Goal: Communication & Community: Answer question/provide support

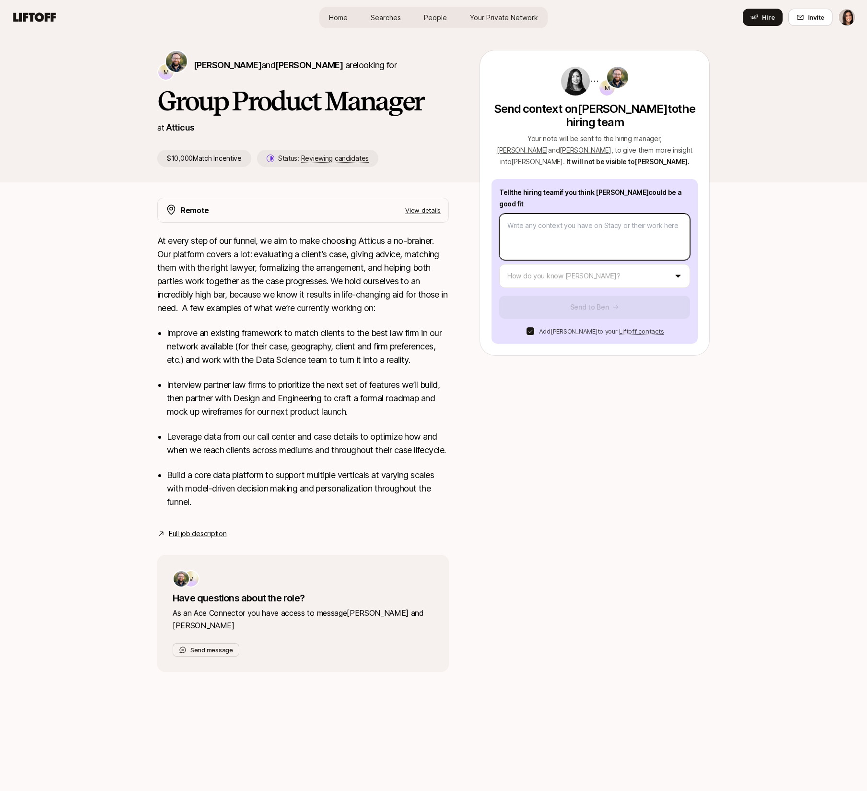
click at [560, 241] on textarea at bounding box center [594, 237] width 191 height 47
type textarea "x"
type textarea "S"
type textarea "x"
type textarea "St"
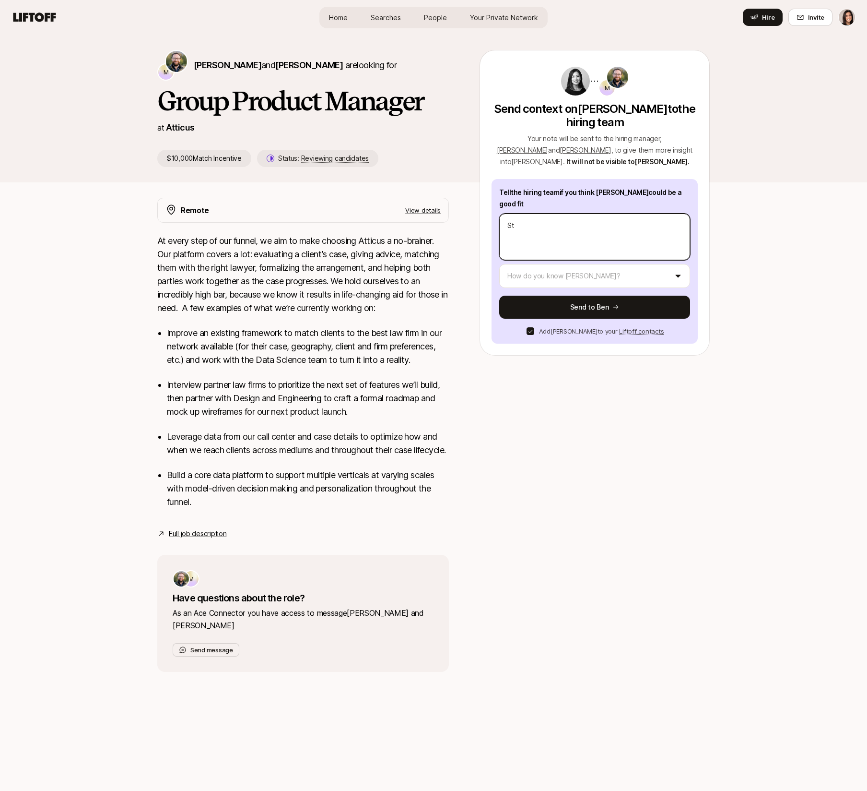
type textarea "x"
type textarea "Sta"
type textarea "x"
type textarea "Stac"
type textarea "x"
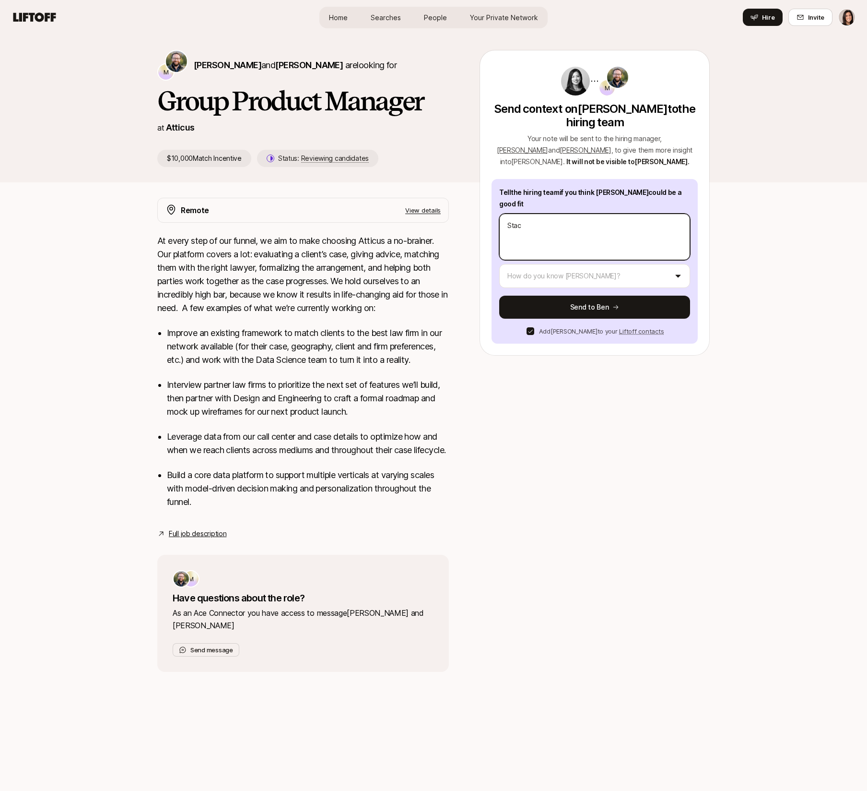
type textarea "[PERSON_NAME]"
type textarea "x"
type textarea "[PERSON_NAME]"
type textarea "x"
type textarea "[PERSON_NAME]"
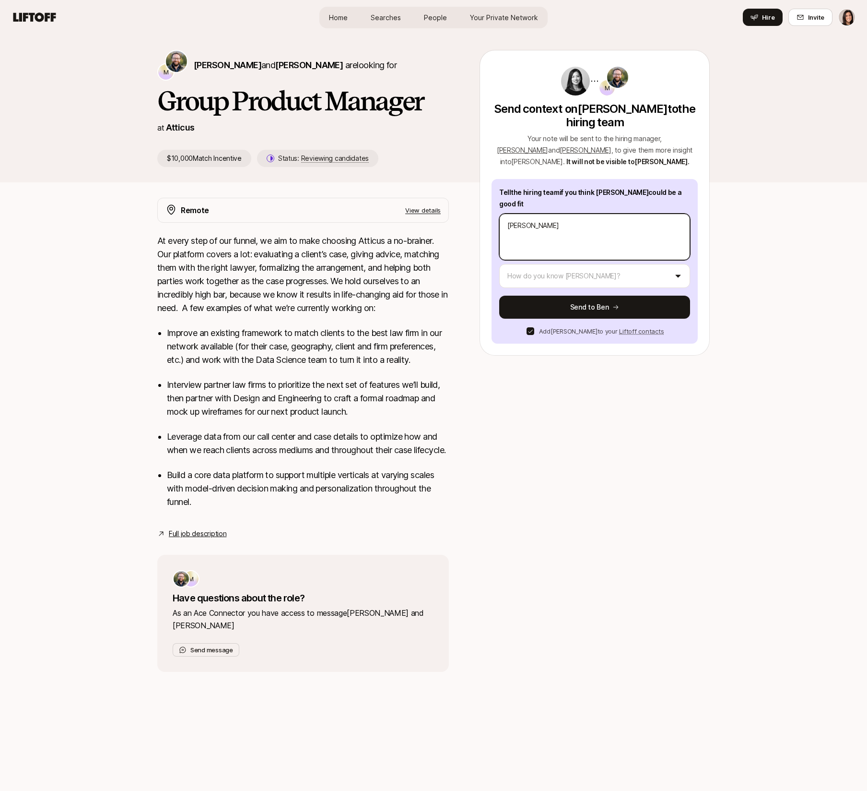
type textarea "x"
type textarea "[PERSON_NAME] is"
type textarea "x"
type textarea "[PERSON_NAME] is"
type textarea "x"
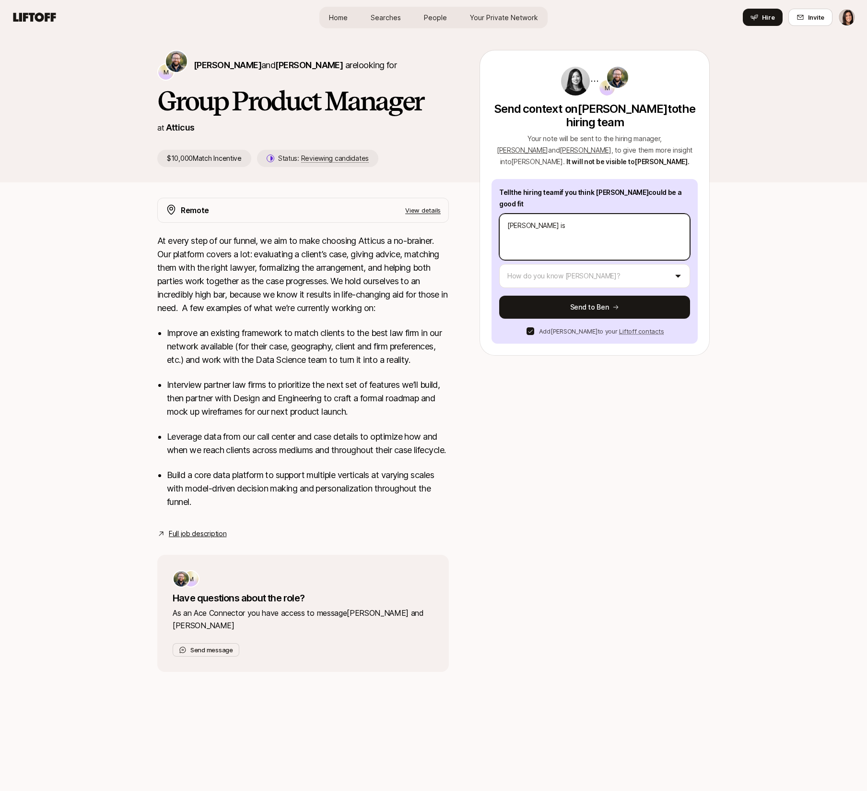
type textarea "[PERSON_NAME] is a"
type textarea "x"
type textarea "[PERSON_NAME] is a"
type textarea "x"
type textarea "[PERSON_NAME] is a g"
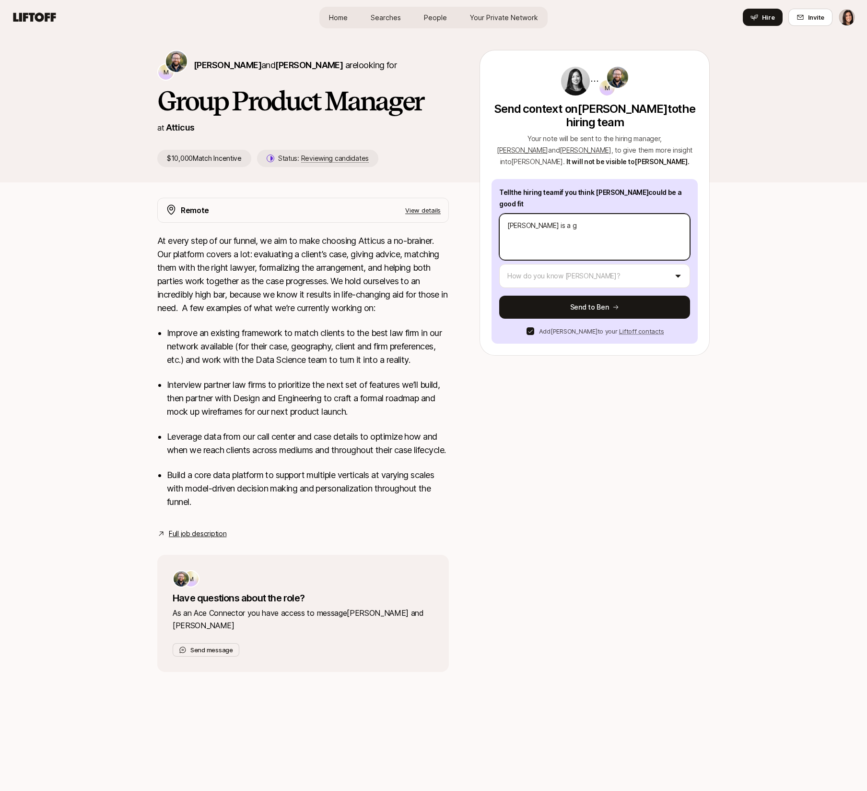
type textarea "x"
type textarea "[PERSON_NAME] is a ge"
type textarea "x"
type textarea "[PERSON_NAME] is a g"
type textarea "x"
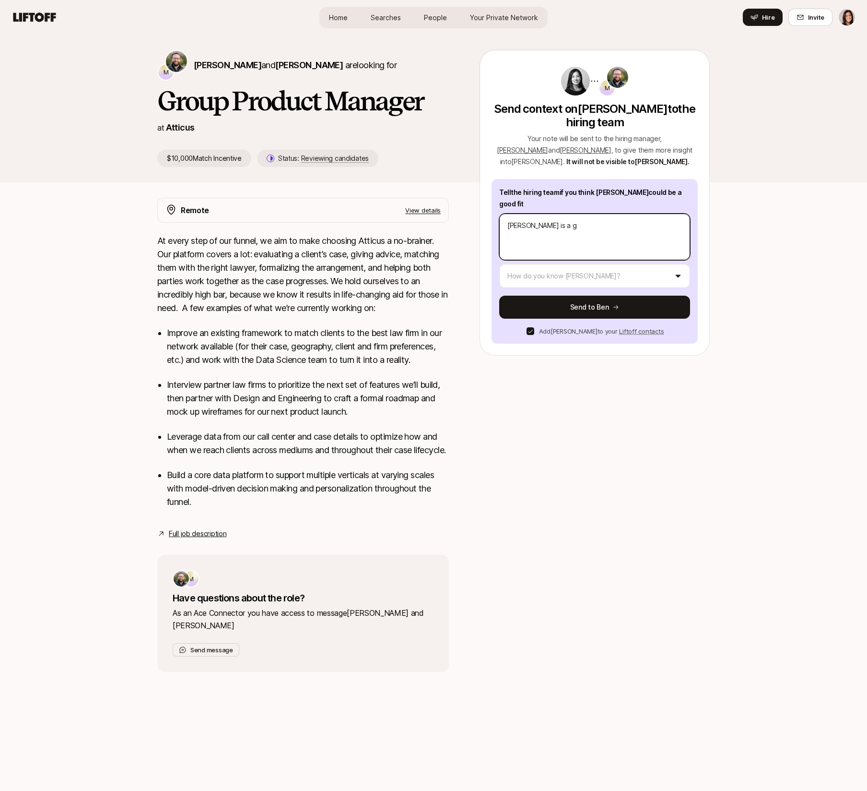
type textarea "[PERSON_NAME] is a"
type textarea "x"
type textarea "[PERSON_NAME] is a l"
type textarea "x"
type textarea "[PERSON_NAME] is a le"
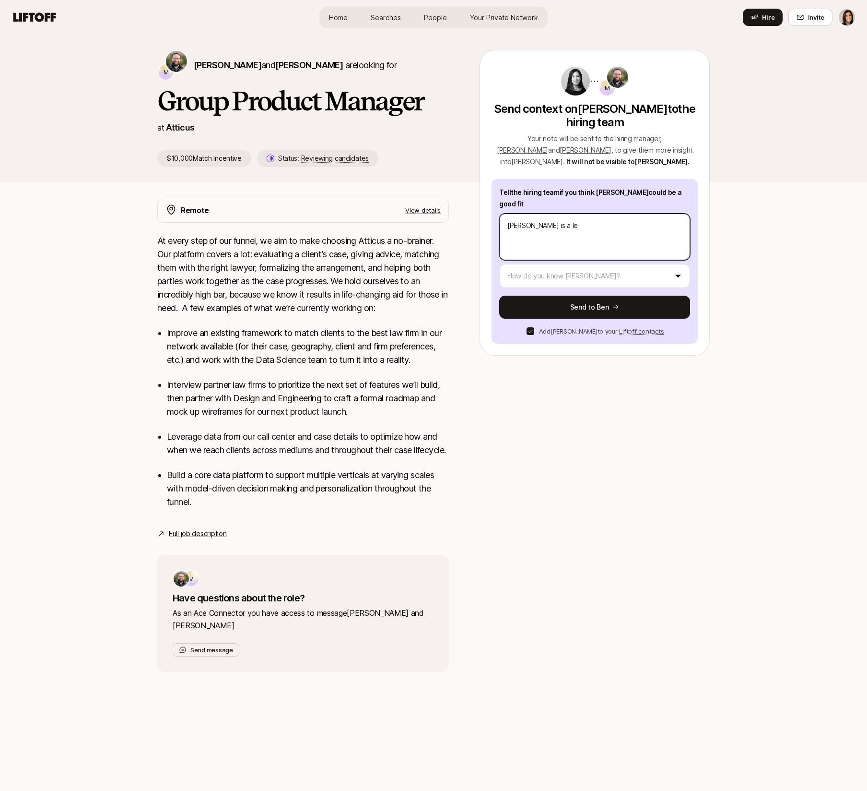
type textarea "x"
type textarea "[PERSON_NAME] is a leg"
type textarea "x"
type textarea "[PERSON_NAME] is a [PERSON_NAME]"
type textarea "x"
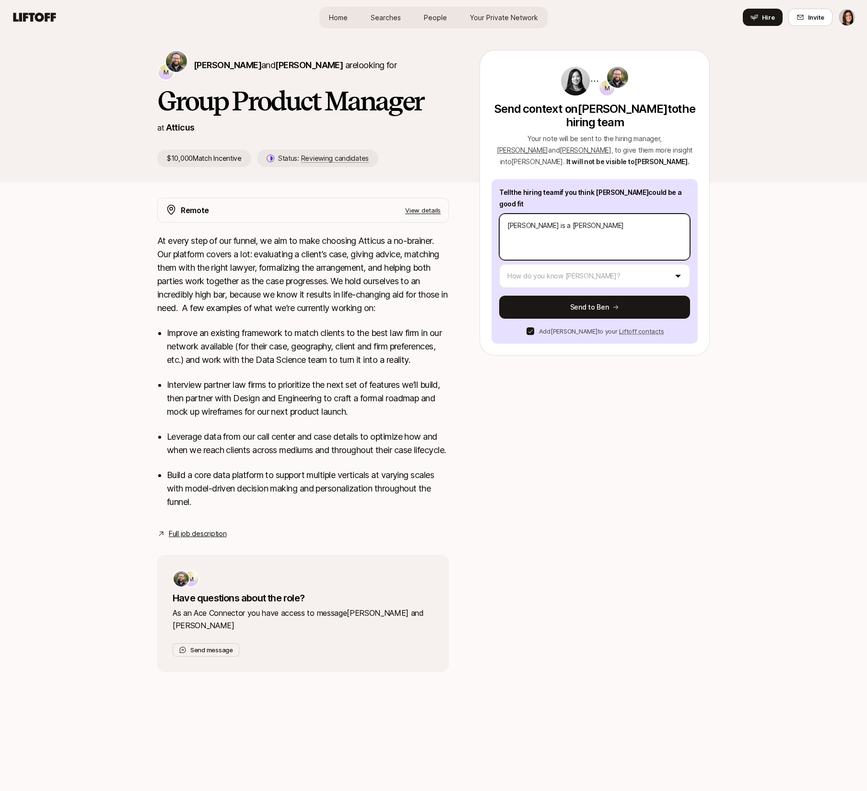
type textarea "[PERSON_NAME] is a legen"
type textarea "x"
type textarea "[PERSON_NAME] is a legend"
type textarea "x"
type textarea "[PERSON_NAME] is a legend!"
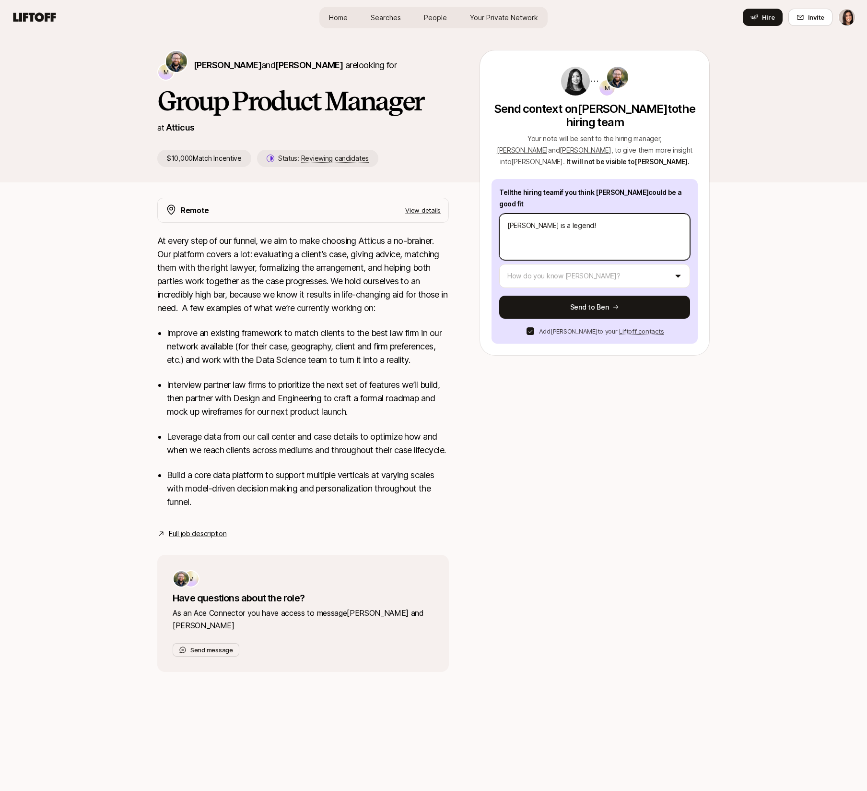
type textarea "x"
type textarea "[PERSON_NAME] is a legend!"
type textarea "x"
type textarea "[PERSON_NAME] is a legend! S"
type textarea "x"
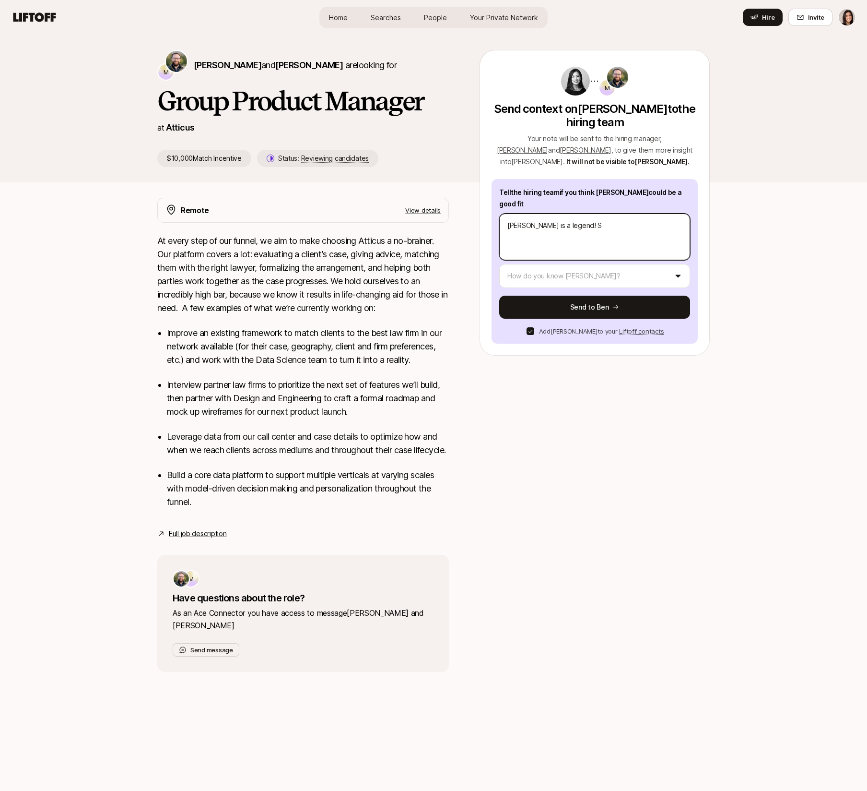
type textarea "[PERSON_NAME] is a legend! Sh"
type textarea "x"
type textarea "[PERSON_NAME] is a legend! She"
type textarea "x"
type textarea "[PERSON_NAME] is a legend! She w"
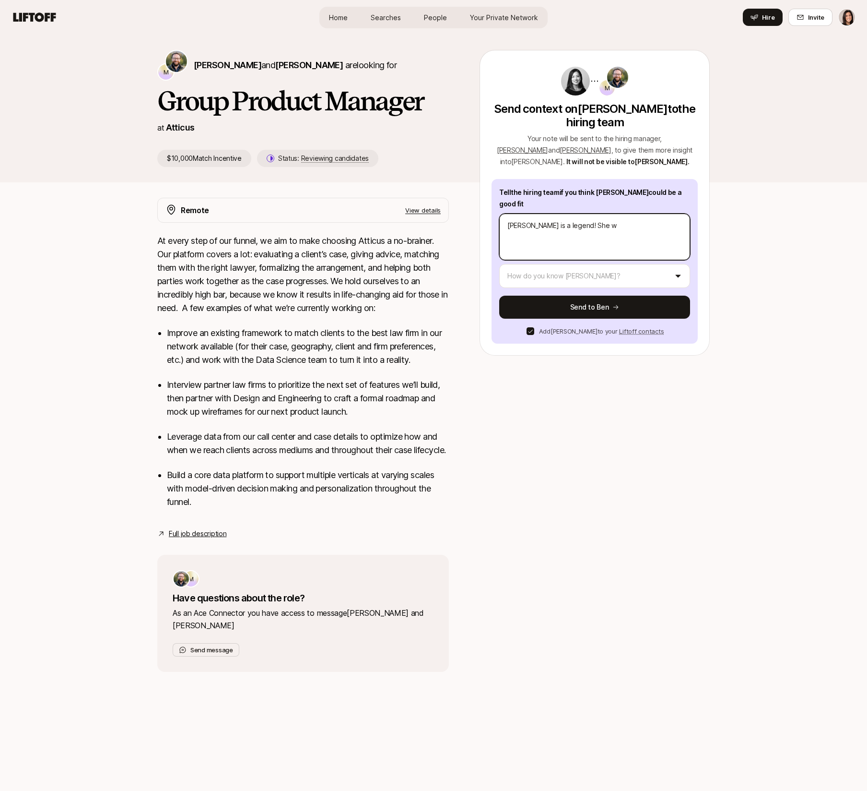
type textarea "x"
type textarea "[PERSON_NAME] is a legend! She wo"
type textarea "x"
type textarea "[PERSON_NAME] is a legend! She work"
type textarea "x"
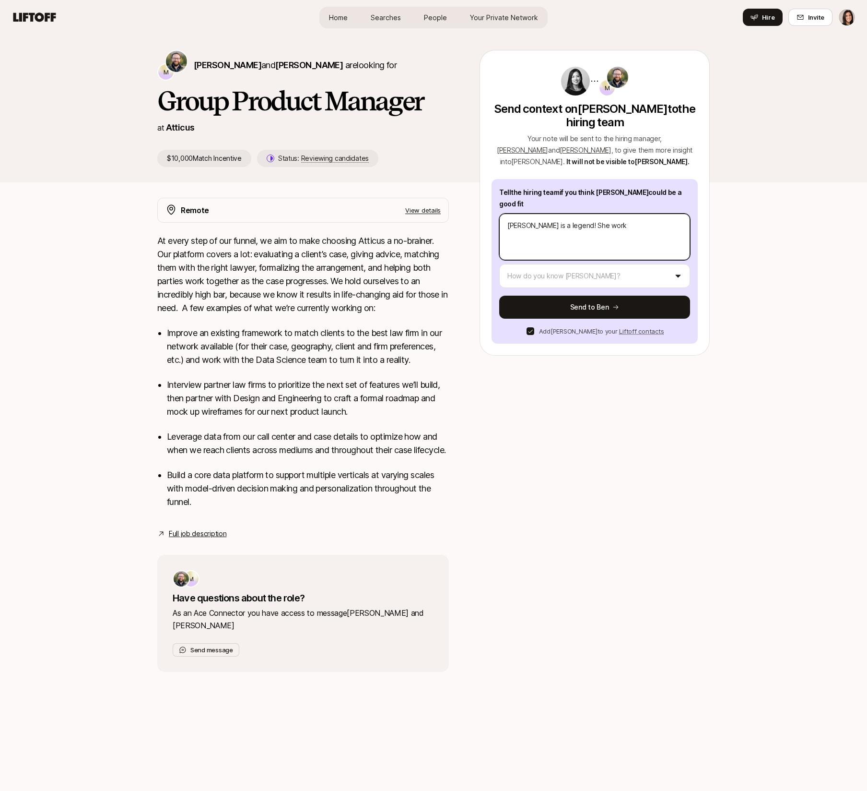
type textarea "[PERSON_NAME] is a legend! She worke"
type textarea "x"
type textarea "[PERSON_NAME] is a legend! She worked"
type textarea "x"
type textarea "[PERSON_NAME] is a legend! She worked"
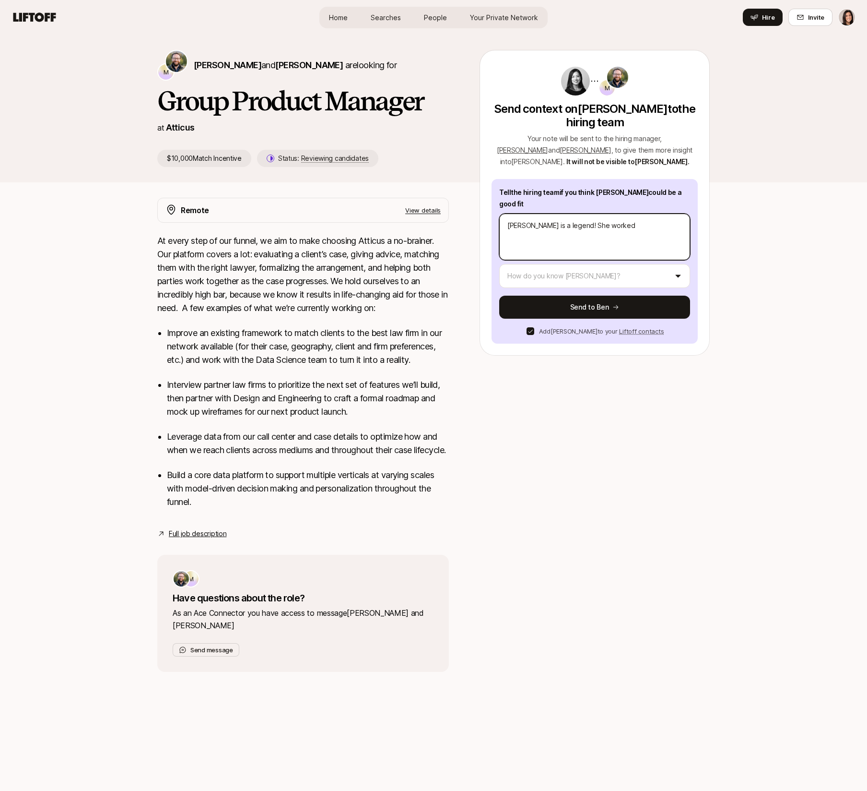
type textarea "x"
type textarea "[PERSON_NAME] is a legend! She worked"
type textarea "x"
type textarea "[PERSON_NAME] is a legend! She worke"
type textarea "x"
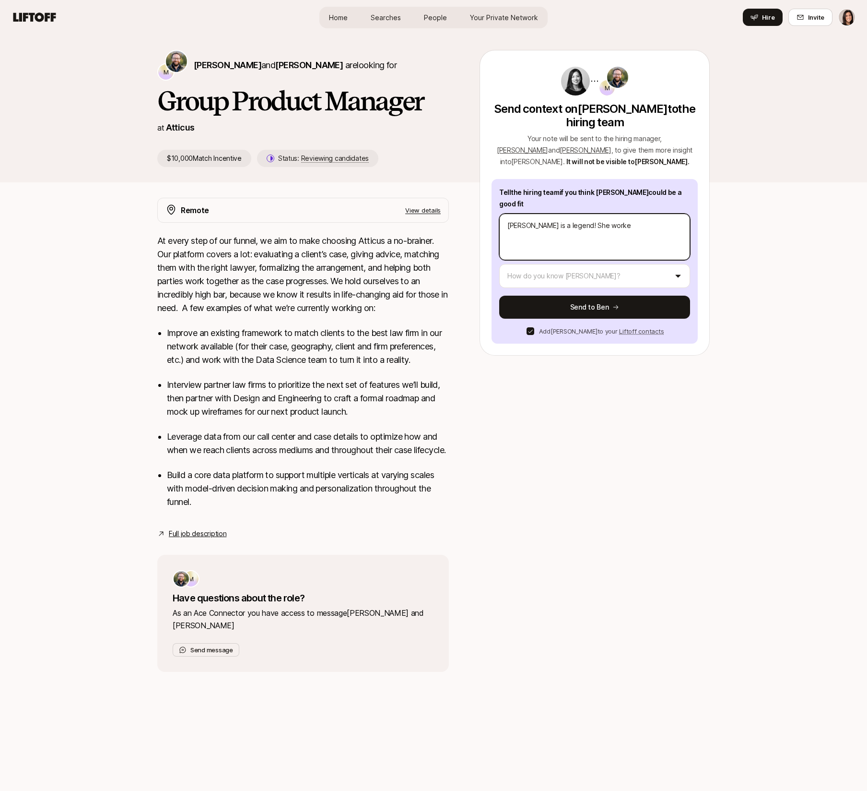
type textarea "[PERSON_NAME] is a legend! She work"
type textarea "x"
type textarea "[PERSON_NAME] is a legend! She wor"
type textarea "x"
type textarea "[PERSON_NAME] is a legend! She wo"
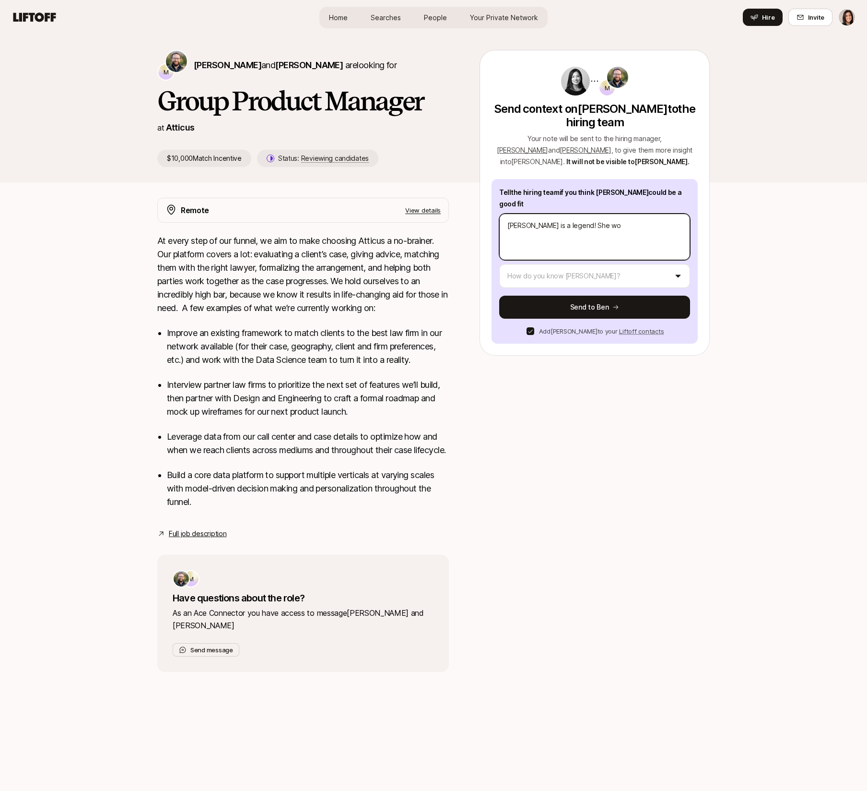
type textarea "x"
type textarea "[PERSON_NAME] is a legend! She w"
type textarea "x"
type textarea "[PERSON_NAME] is a legend! She"
type textarea "x"
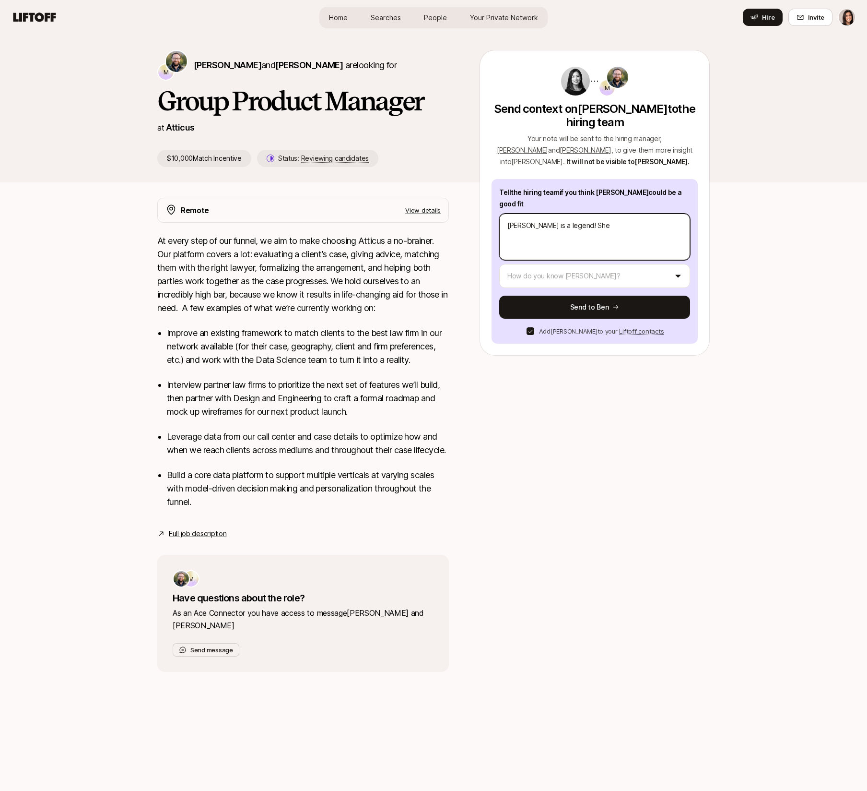
type textarea "[PERSON_NAME] is a legend! She"
type textarea "x"
type textarea "[PERSON_NAME] is a legend! Sh"
type textarea "x"
type textarea "[PERSON_NAME] is a legend! S"
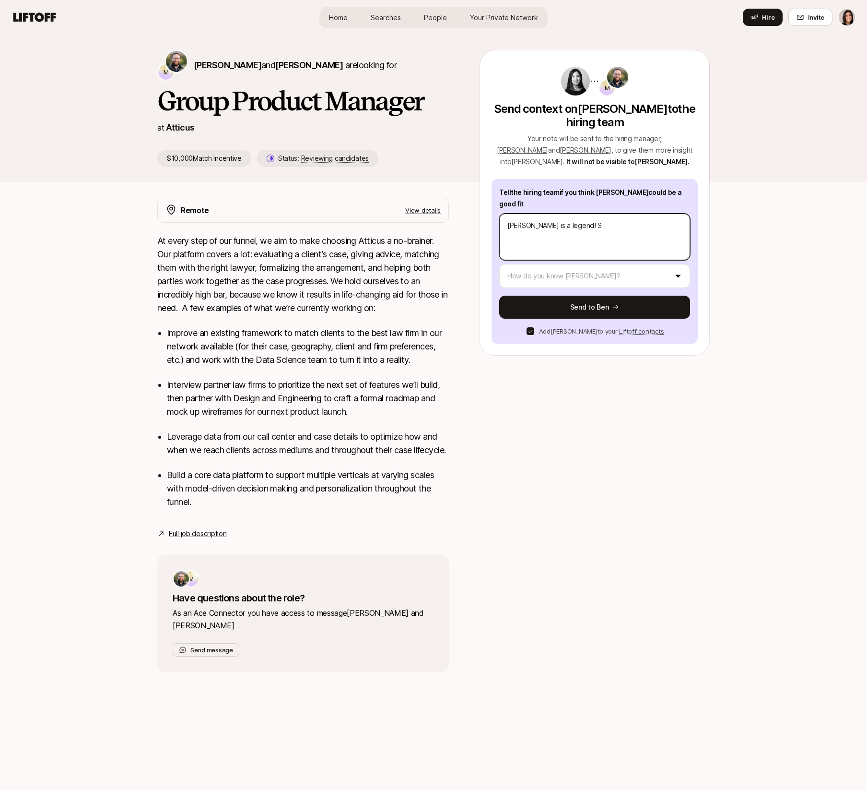
type textarea "x"
type textarea "[PERSON_NAME] is a legend!"
type textarea "x"
type textarea "[PERSON_NAME] is a legend! W"
type textarea "x"
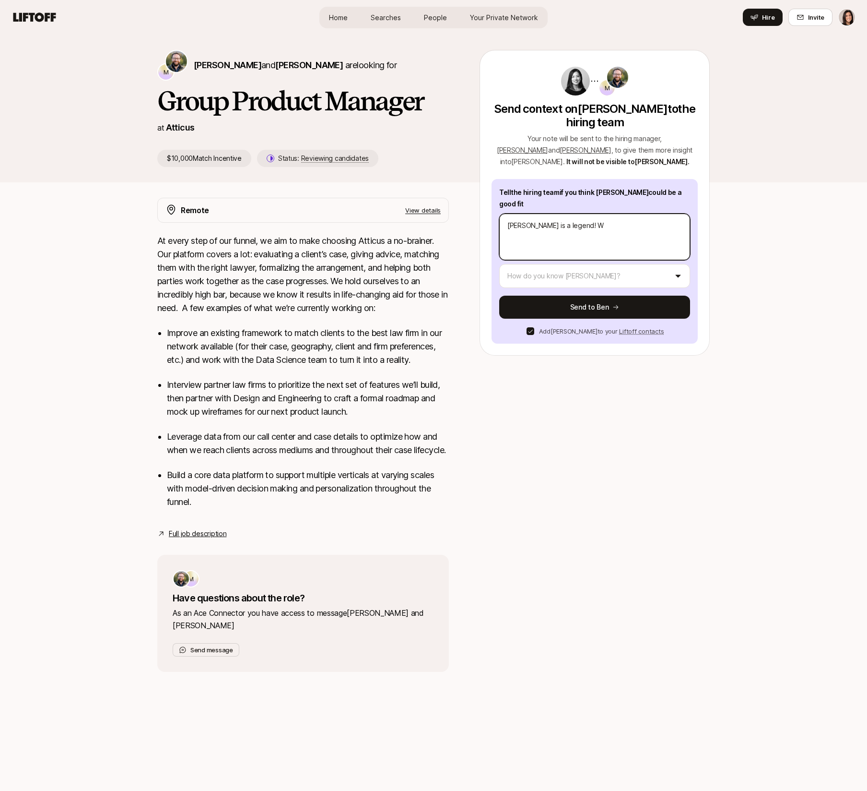
type textarea "[PERSON_NAME] is a legend! We"
type textarea "x"
type textarea "[PERSON_NAME] is a legend! We"
type textarea "x"
type textarea "[PERSON_NAME] is a legend! We ha"
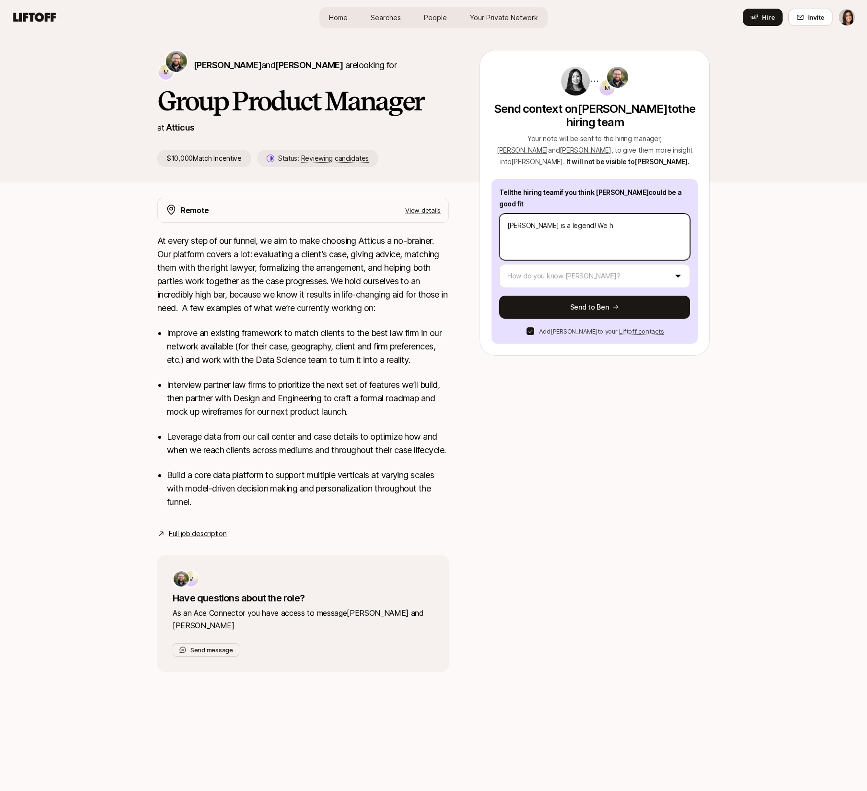
type textarea "x"
type textarea "[PERSON_NAME] is a legend! We hae"
type textarea "x"
type textarea "[PERSON_NAME] is a legend! We [PERSON_NAME]"
type textarea "x"
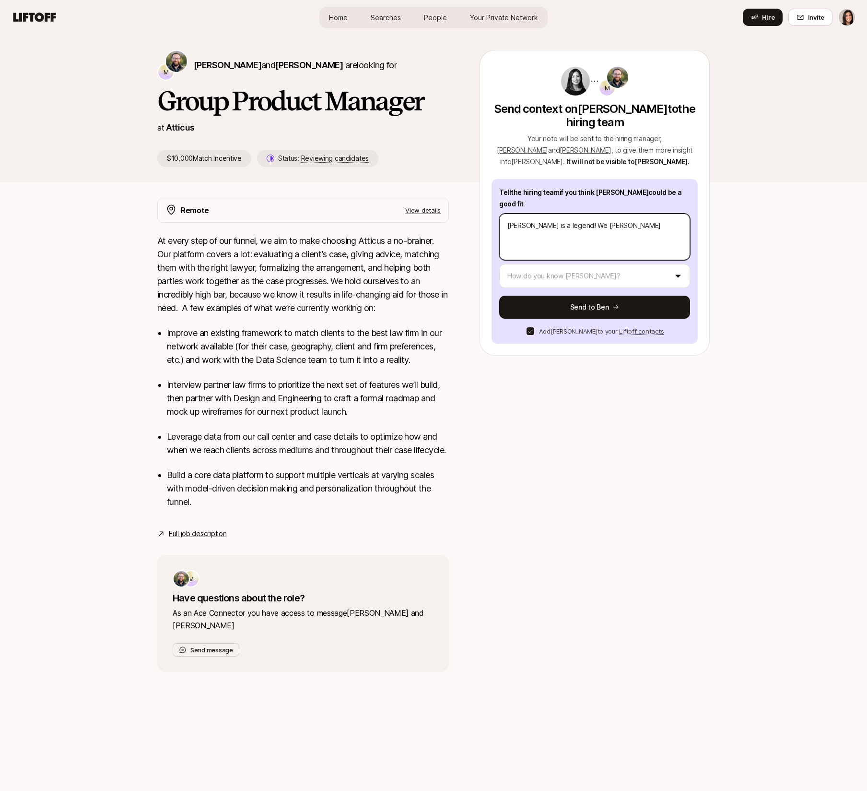
type textarea "[PERSON_NAME] is a legend! We [PERSON_NAME]'"
type textarea "x"
type textarea "[PERSON_NAME] is a legend! We [PERSON_NAME]"
type textarea "x"
type textarea "[PERSON_NAME] is a legend! We hae"
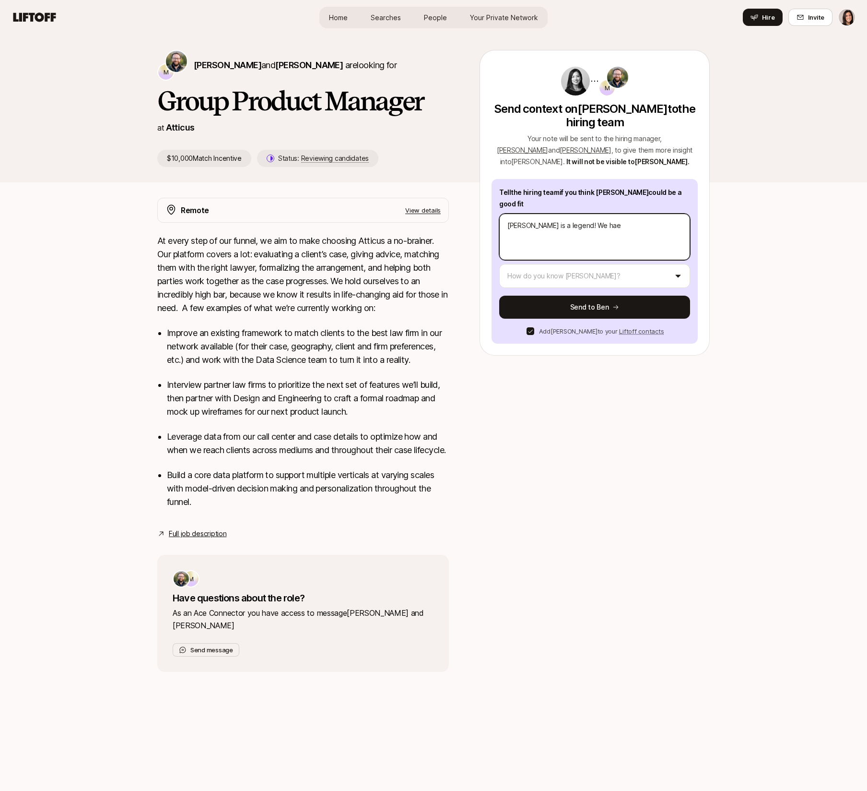
type textarea "x"
type textarea "[PERSON_NAME] is a legend! We ha"
type textarea "x"
type textarea "[PERSON_NAME] is a legend! We hav"
type textarea "x"
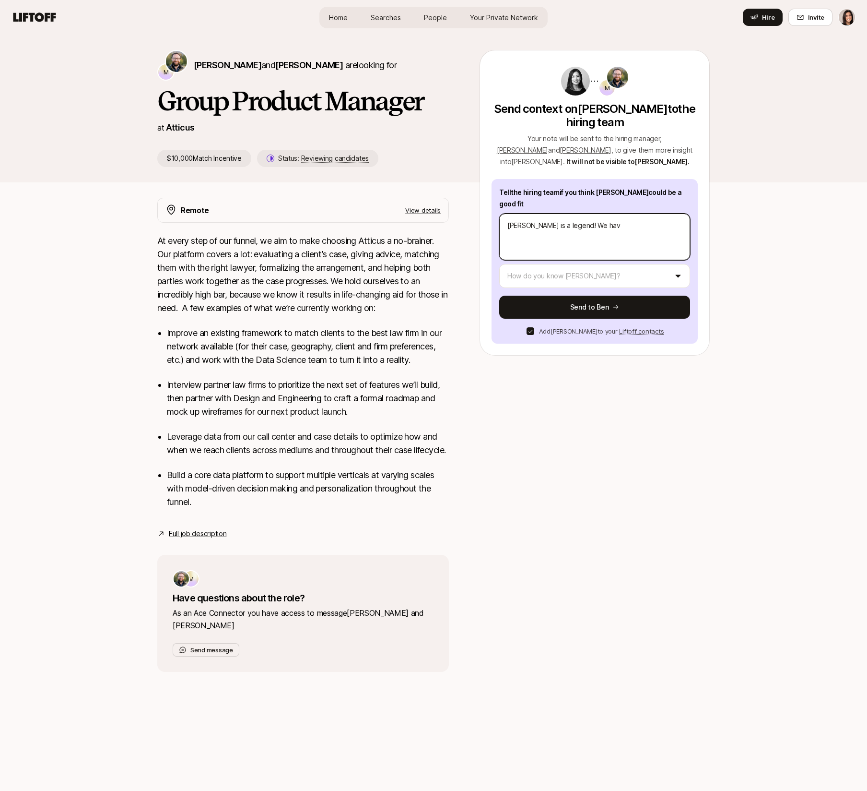
type textarea "[PERSON_NAME] is a legend! We have"
type textarea "x"
type textarea "[PERSON_NAME] is a legend! We haven"
type textarea "x"
type textarea "[PERSON_NAME] is a legend! We haven'"
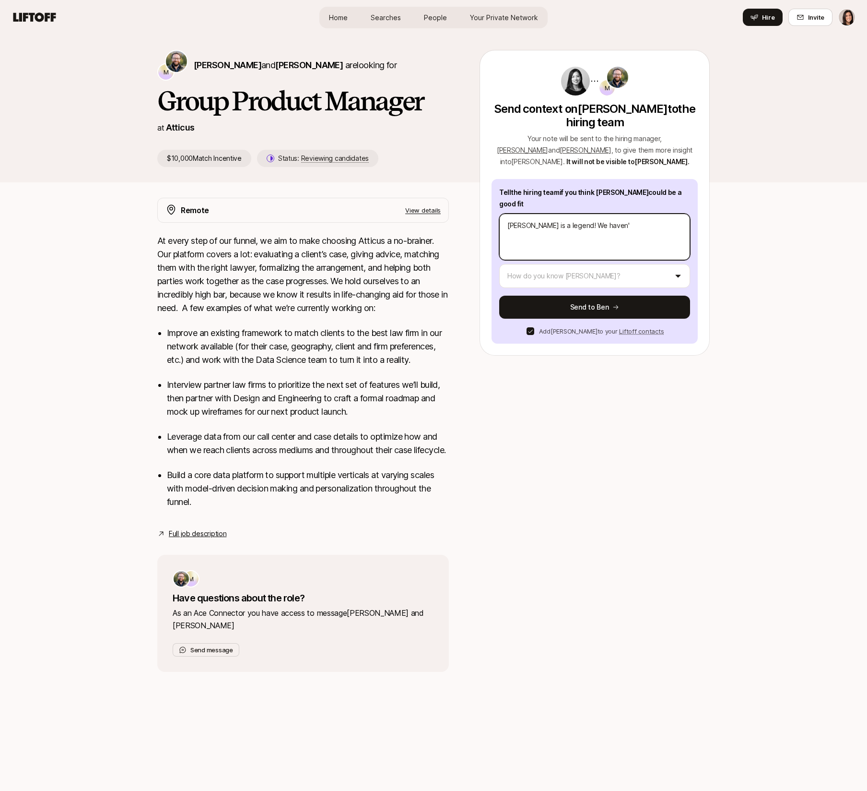
type textarea "x"
type textarea "[PERSON_NAME] is a legend! We haven't"
type textarea "x"
type textarea "[PERSON_NAME] is a legend! We haven't g"
type textarea "x"
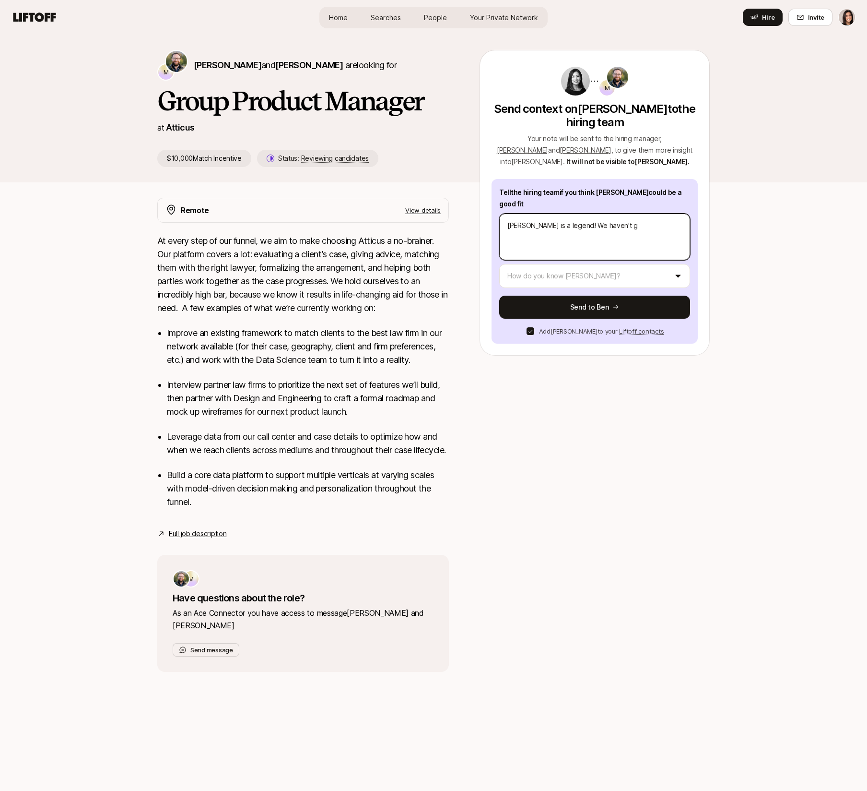
type textarea "[PERSON_NAME] is a legend! We haven't go"
type textarea "x"
type textarea "[PERSON_NAME] is a legend! We haven't got"
type textarea "x"
type textarea "[PERSON_NAME] is a legend! We haven't [PERSON_NAME]"
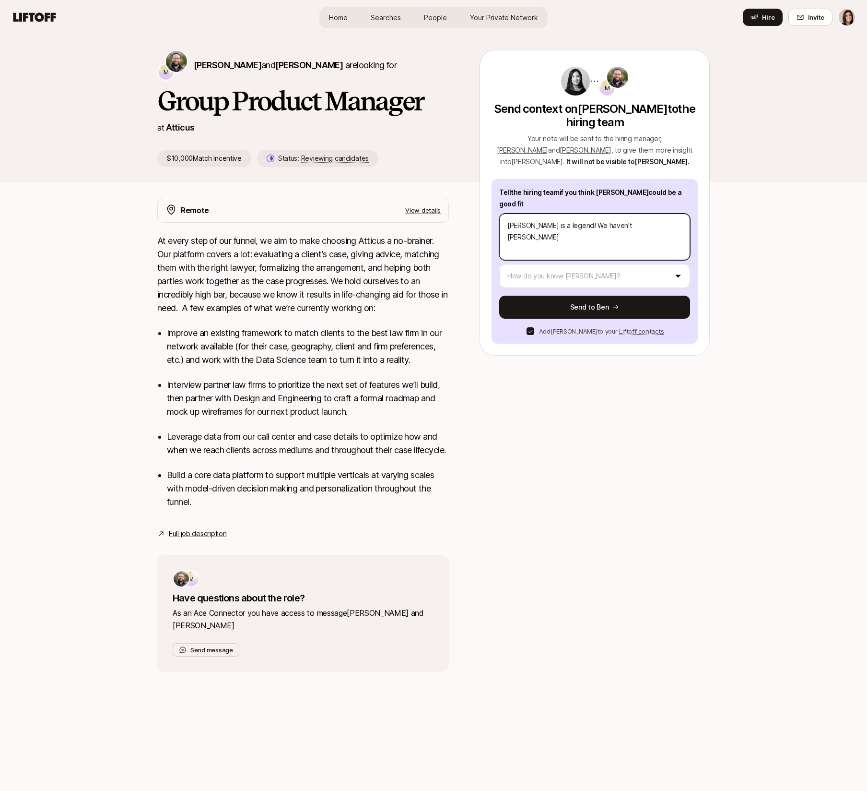
type textarea "x"
type textarea "[PERSON_NAME] is a legend! We haven't gotten"
type textarea "x"
type textarea "[PERSON_NAME] is a legend! We haven't gotten t"
type textarea "x"
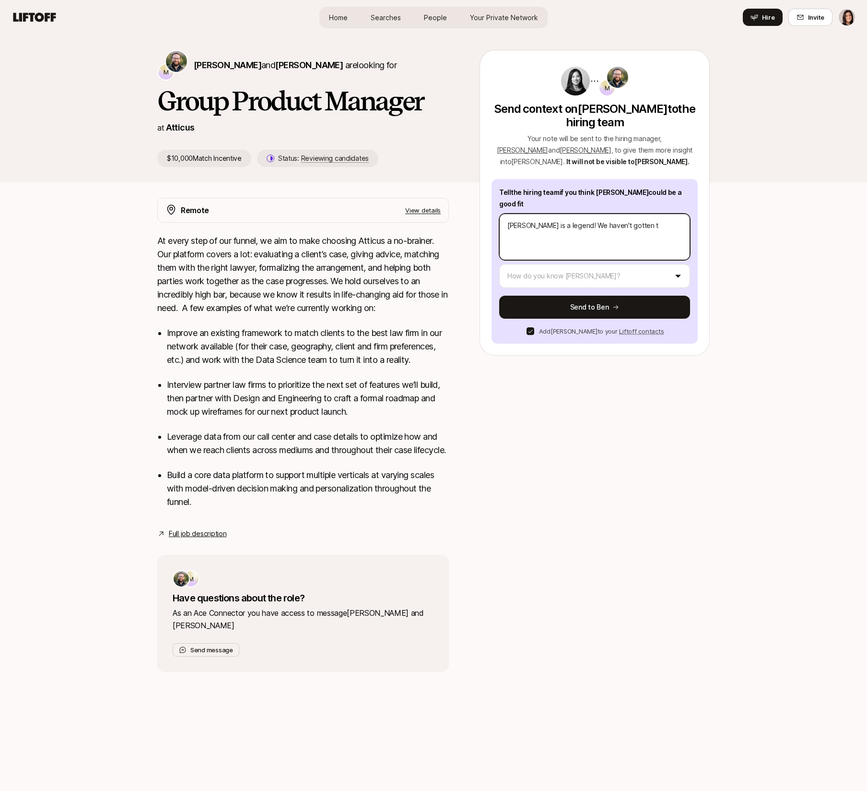
type textarea "[PERSON_NAME] is a legend! We haven't gotten to"
type textarea "x"
type textarea "[PERSON_NAME] is a legend! We haven't gotten to"
type textarea "x"
type textarea "[PERSON_NAME] is a legend! We haven't gotten to w"
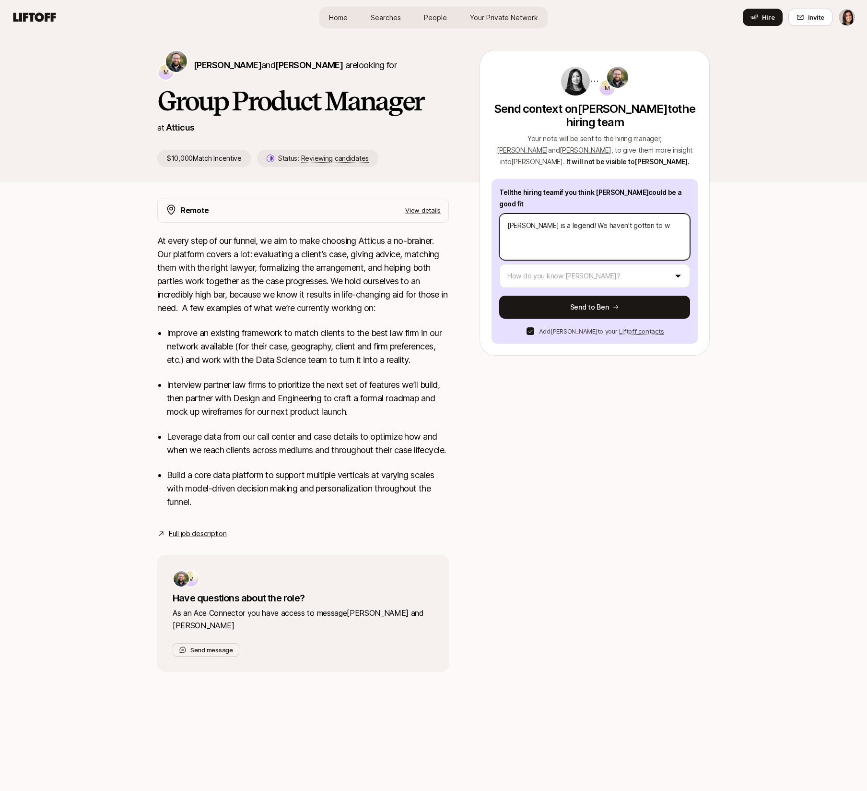
type textarea "x"
type textarea "[PERSON_NAME] is a legend! We haven't gotten to wr"
type textarea "x"
type textarea "[PERSON_NAME] is a legend! We haven't gotten to wrk"
type textarea "x"
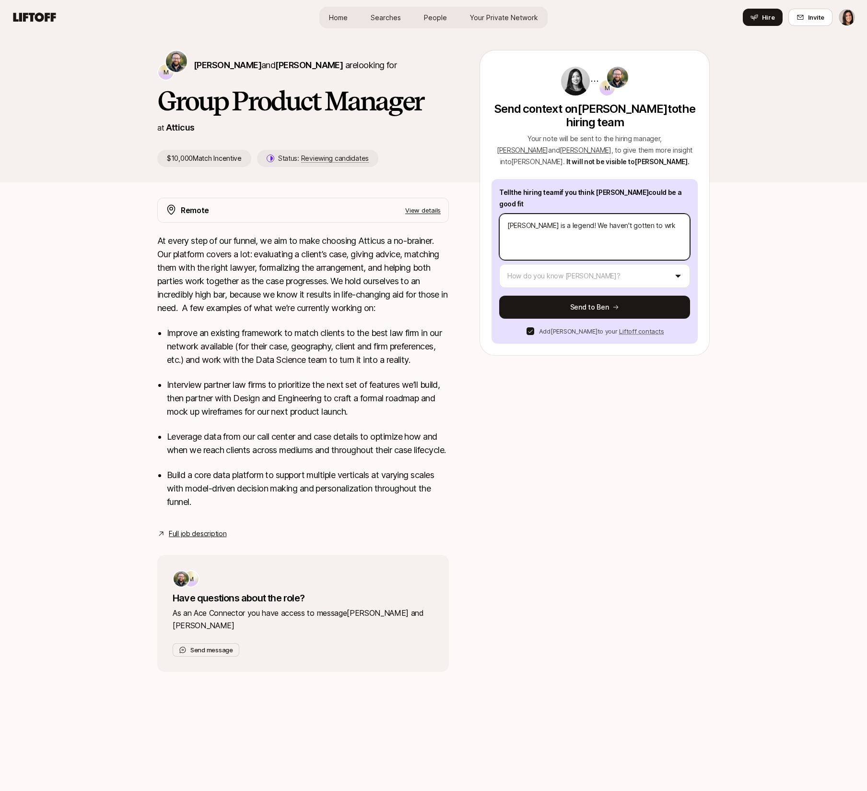
type textarea "[PERSON_NAME] is a legend! We haven't gotten to wr"
type textarea "x"
type textarea "[PERSON_NAME] is a legend! We haven't gotten to w"
type textarea "x"
type textarea "[PERSON_NAME] is a legend! We haven't gotten to wo"
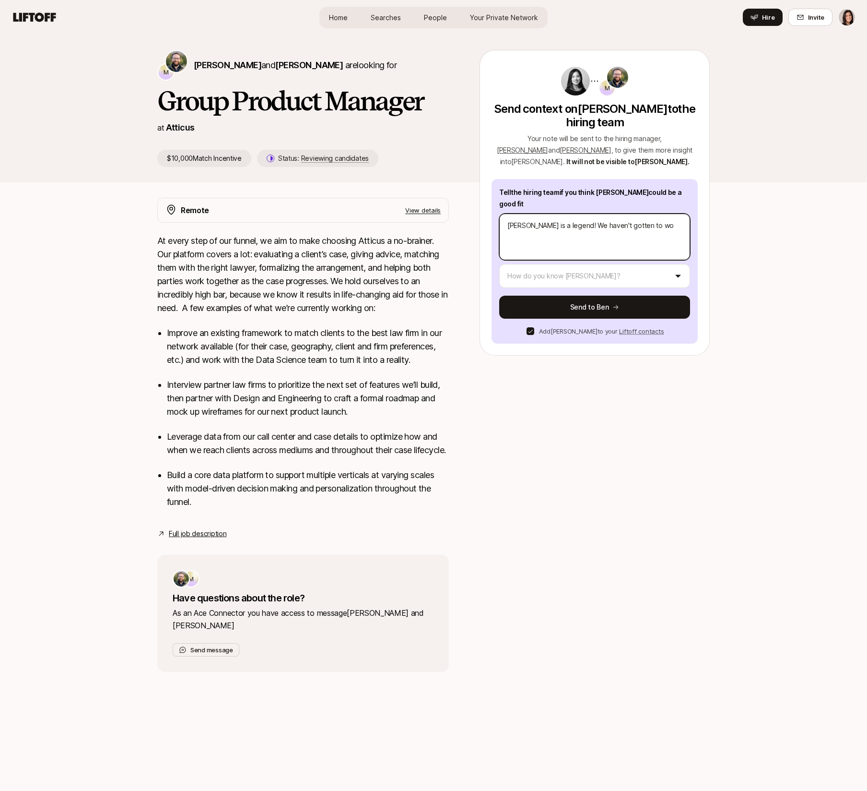
type textarea "x"
type textarea "[PERSON_NAME] is a legend! We haven't gotten to wor"
type textarea "x"
type textarea "[PERSON_NAME] is a legend! We haven't gotten to work"
type textarea "x"
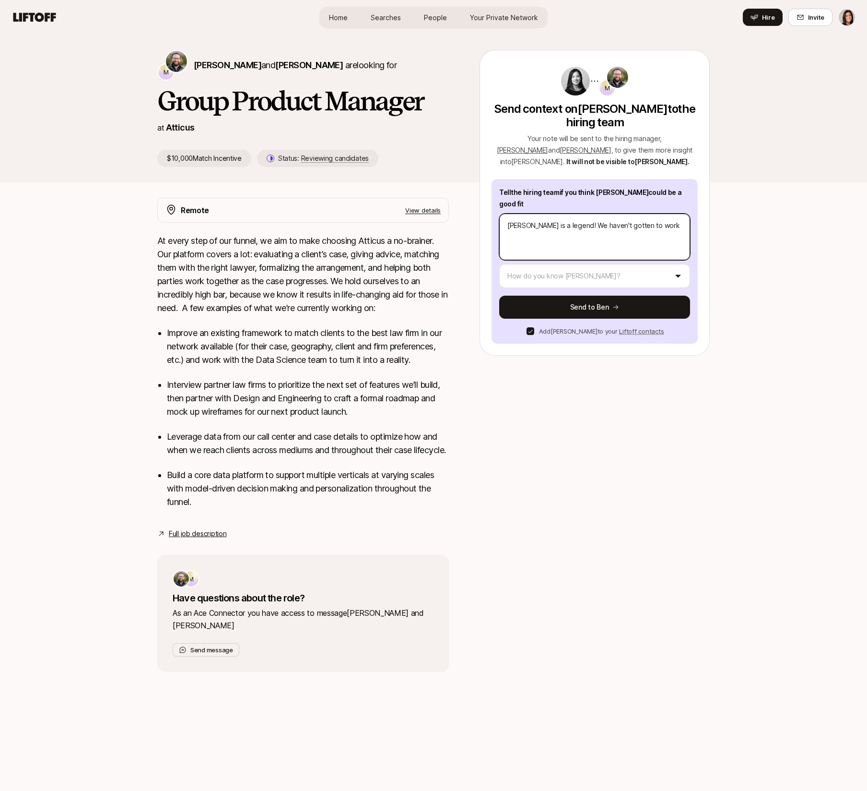
type textarea "[PERSON_NAME] is a legend! We haven't gotten to work t"
type textarea "x"
type textarea "[PERSON_NAME] is a legend! We haven't gotten to work to"
type textarea "x"
type textarea "[PERSON_NAME] is a legend! We haven't gotten to work tog"
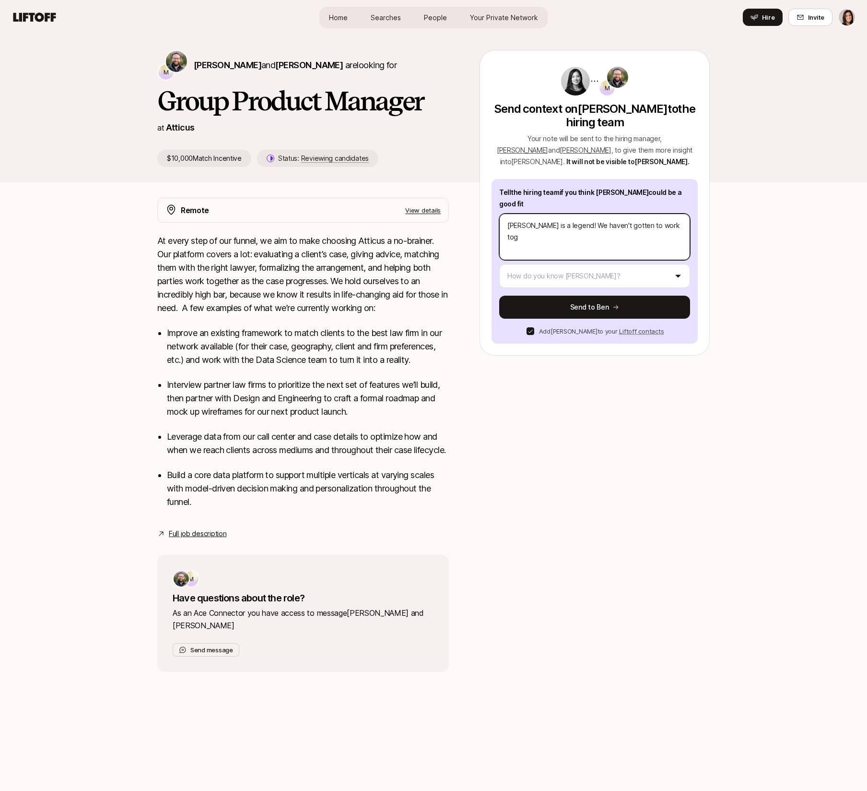
type textarea "x"
type textarea "[PERSON_NAME] is a legend! We haven't gotten to work toget"
type textarea "x"
type textarea "[PERSON_NAME] is a legend! We haven't gotten to work togethe"
type textarea "x"
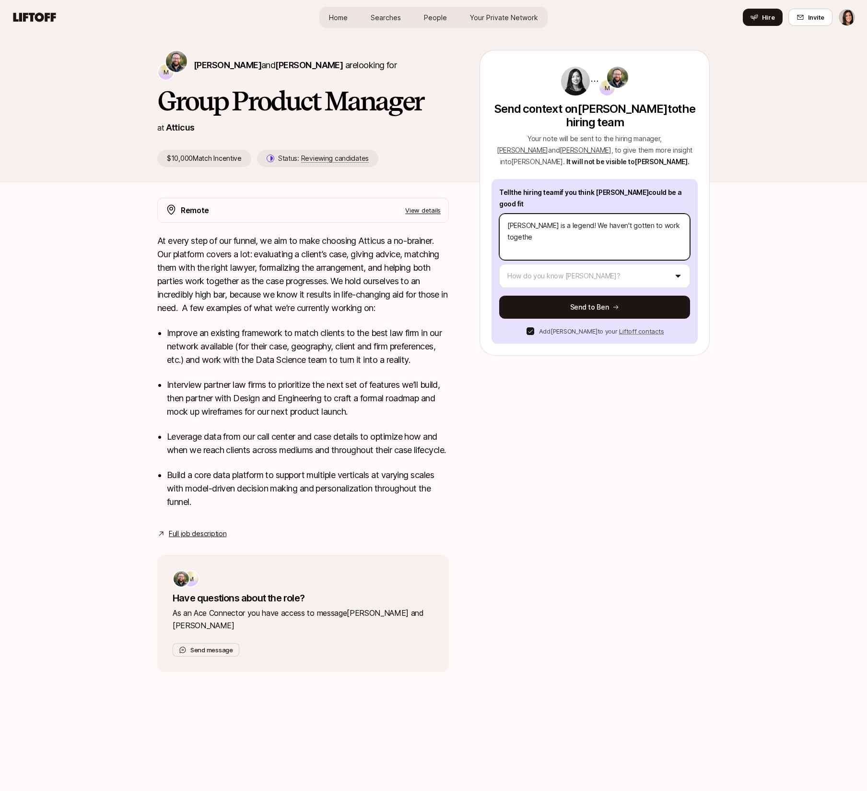
type textarea "[PERSON_NAME] is a legend! We haven't gotten to work together"
type textarea "x"
type textarea "[PERSON_NAME] is a legend! We haven't gotten to work together"
type textarea "x"
type textarea "[PERSON_NAME] is a legend! We haven't gotten to work together d"
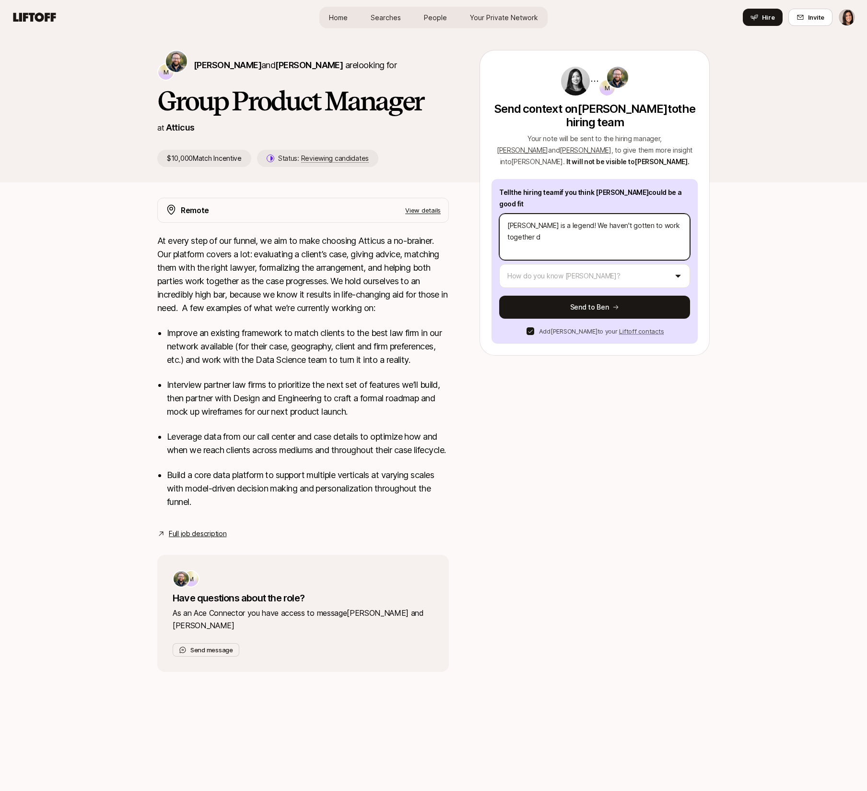
type textarea "x"
type textarea "[PERSON_NAME] is a legend! We haven't gotten to work together di"
type textarea "x"
type textarea "[PERSON_NAME] is a legend! We haven't gotten to work together dir"
type textarea "x"
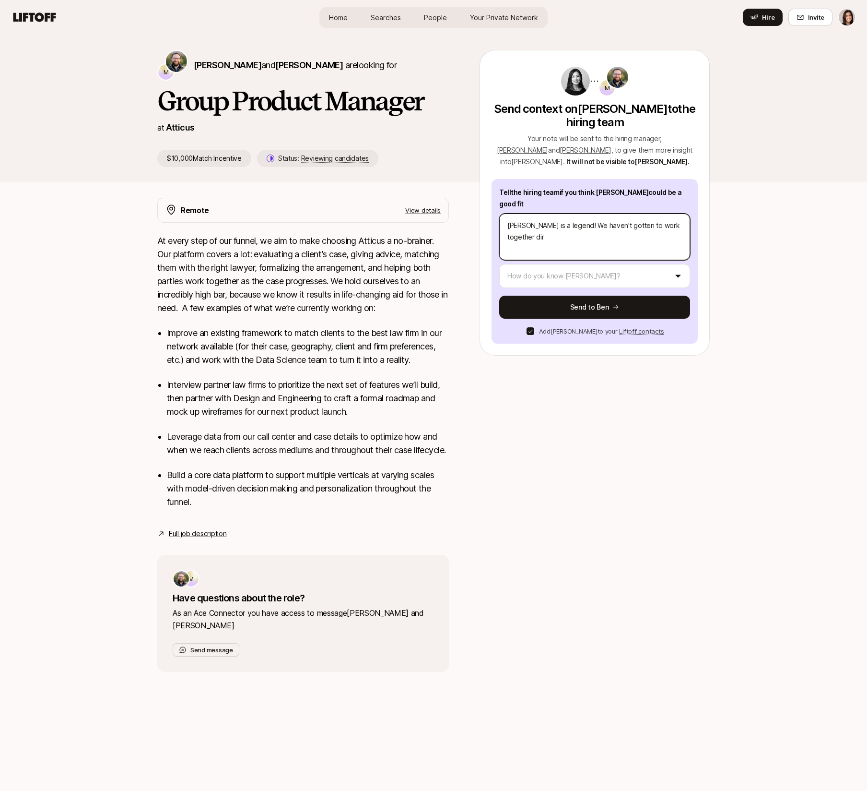
type textarea "[PERSON_NAME] is a legend! We haven't gotten to work together dire"
type textarea "x"
type textarea "[PERSON_NAME] is a legend! We haven't gotten to work together direc"
type textarea "x"
type textarea "[PERSON_NAME] is a legend! We haven't gotten to work together direct"
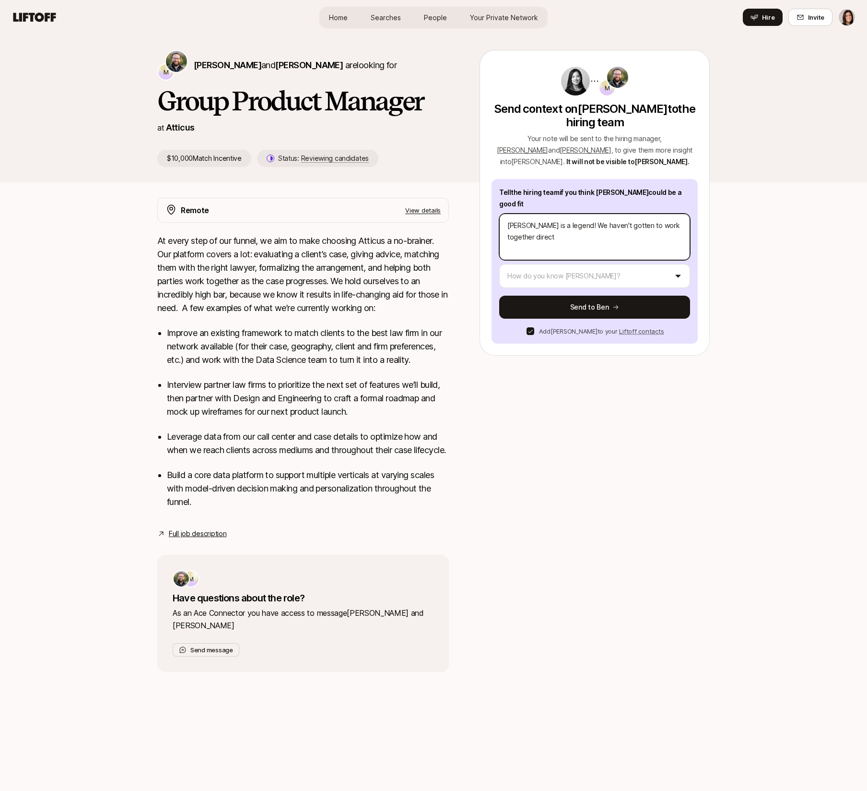
type textarea "x"
type textarea "[PERSON_NAME] is a legend! We haven't gotten to work together directl"
type textarea "x"
type textarea "[PERSON_NAME] is a legend! We haven't gotten to work together directly"
type textarea "x"
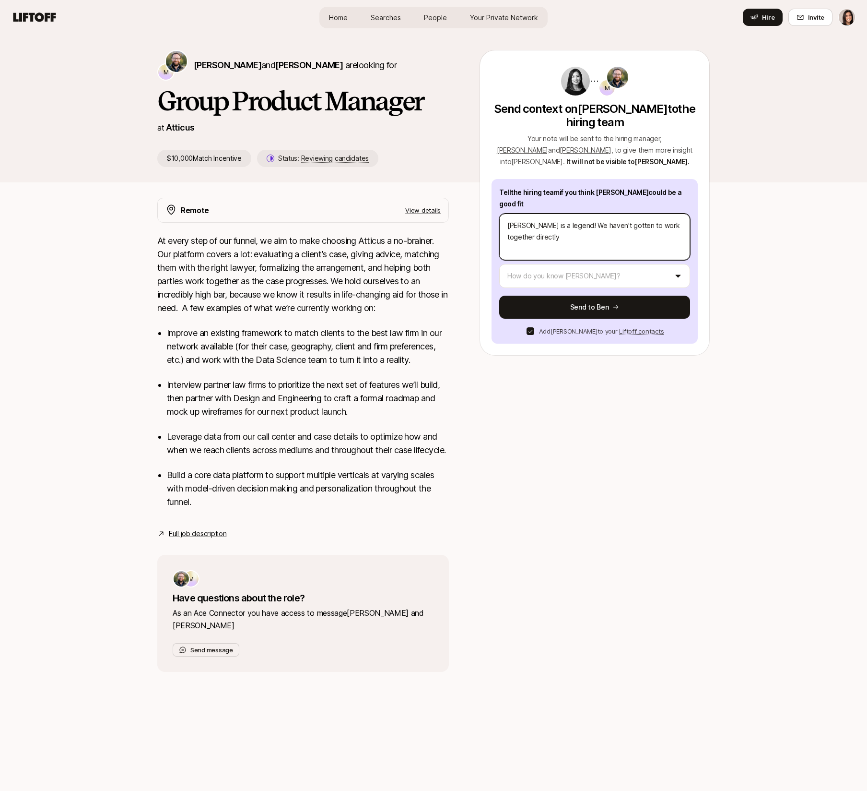
type textarea "[PERSON_NAME] is a legend! We haven't gotten to work together directly y"
type textarea "x"
type textarea "[PERSON_NAME] is a legend! We haven't gotten to work together directly ye"
type textarea "x"
type textarea "[PERSON_NAME] is a legend! We haven't gotten to work together directly yet"
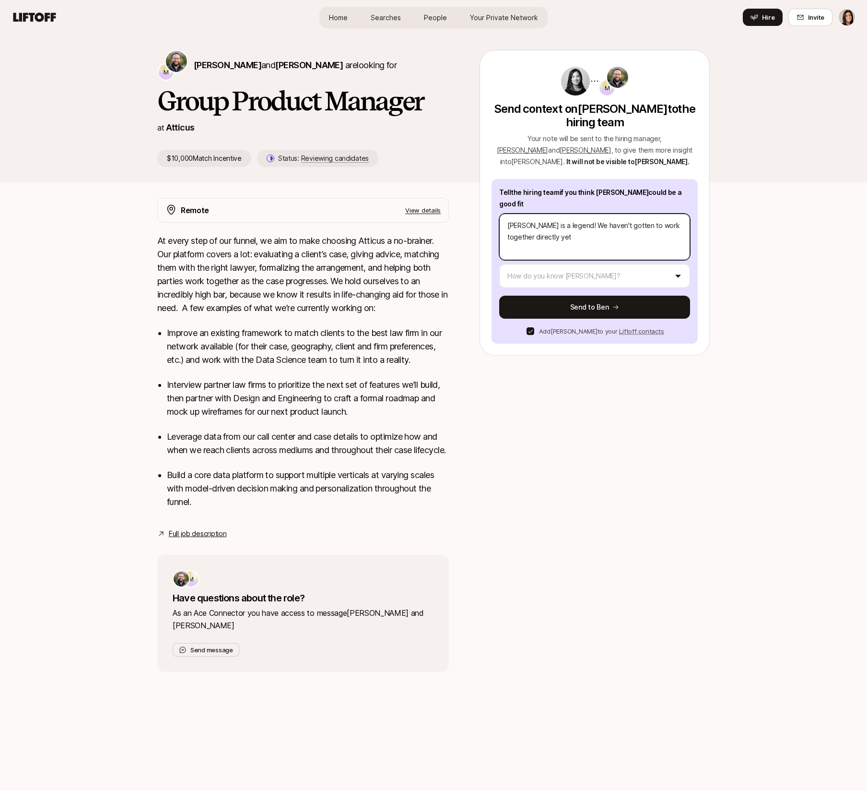
type textarea "x"
type textarea "[PERSON_NAME] is a legend! We haven't gotten to work together directly yet"
type textarea "x"
type textarea "[PERSON_NAME] is a legend! We haven't gotten to work together directly yet b"
type textarea "x"
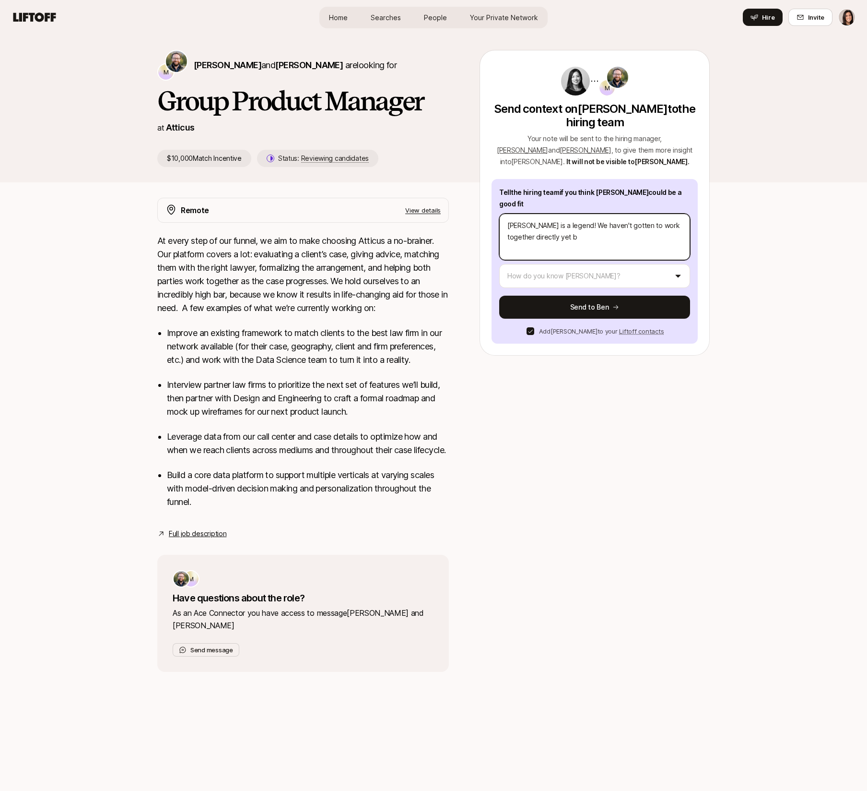
type textarea "[PERSON_NAME] is a legend! We haven't gotten to work together directly yet bu"
type textarea "x"
type textarea "[PERSON_NAME] is a legend! We haven't gotten to work together directly yet but"
type textarea "x"
type textarea "[PERSON_NAME] is a legend! We haven't gotten to work together directly yet but I"
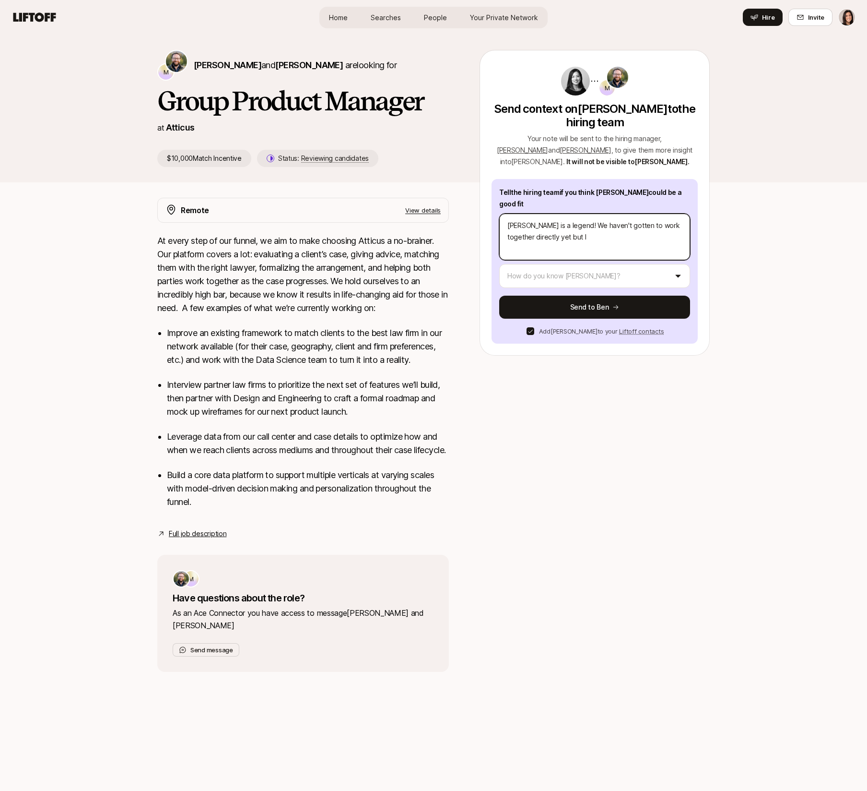
type textarea "x"
type textarea "[PERSON_NAME] is a legend! We haven't gotten to work together directly yet but …"
type textarea "x"
type textarea "[PERSON_NAME] is a legend! We haven't gotten to work together directly yet but …"
type textarea "x"
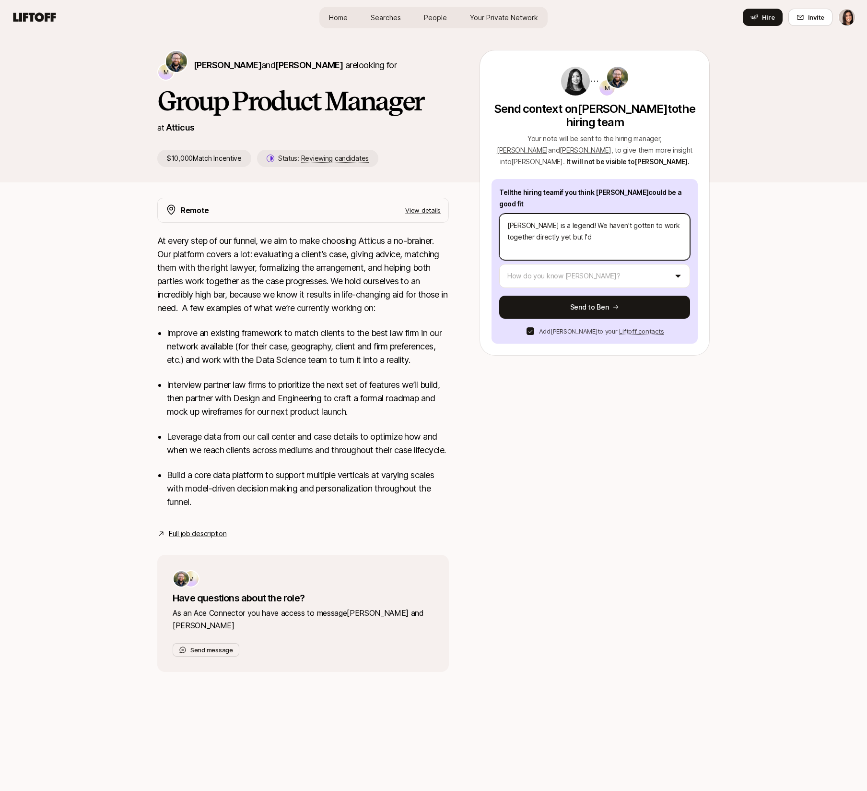
type textarea "[PERSON_NAME] is a legend! We haven't gotten to work together directly yet but …"
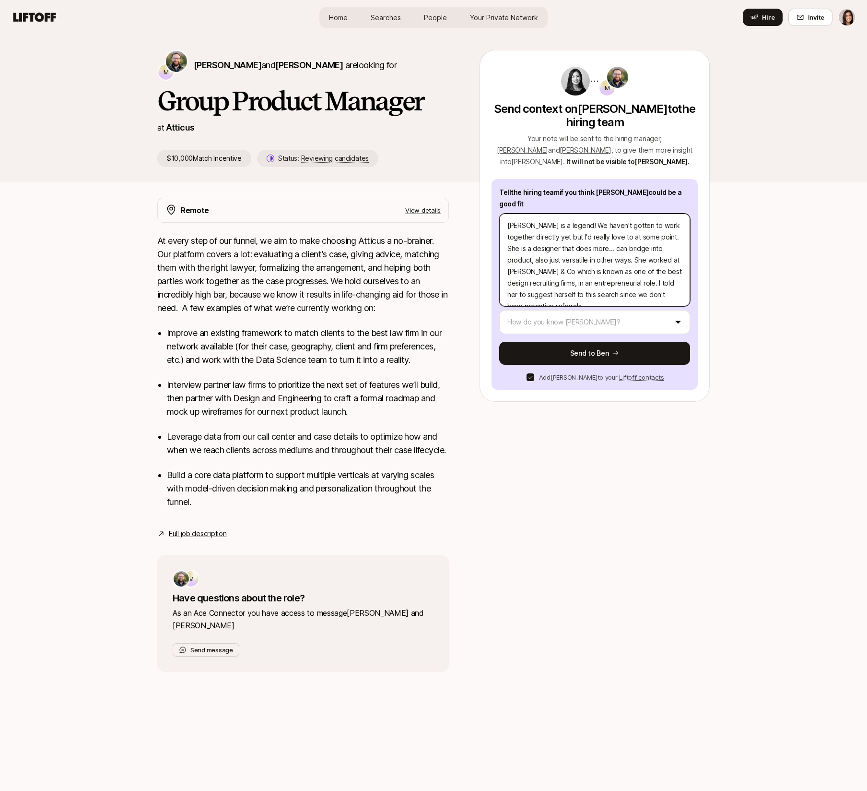
drag, startPoint x: 604, startPoint y: 283, endPoint x: 677, endPoint y: 286, distance: 73.5
click at [677, 286] on textarea "[PERSON_NAME] is a legend! We haven't gotten to work together directly yet but …" at bounding box center [594, 260] width 191 height 93
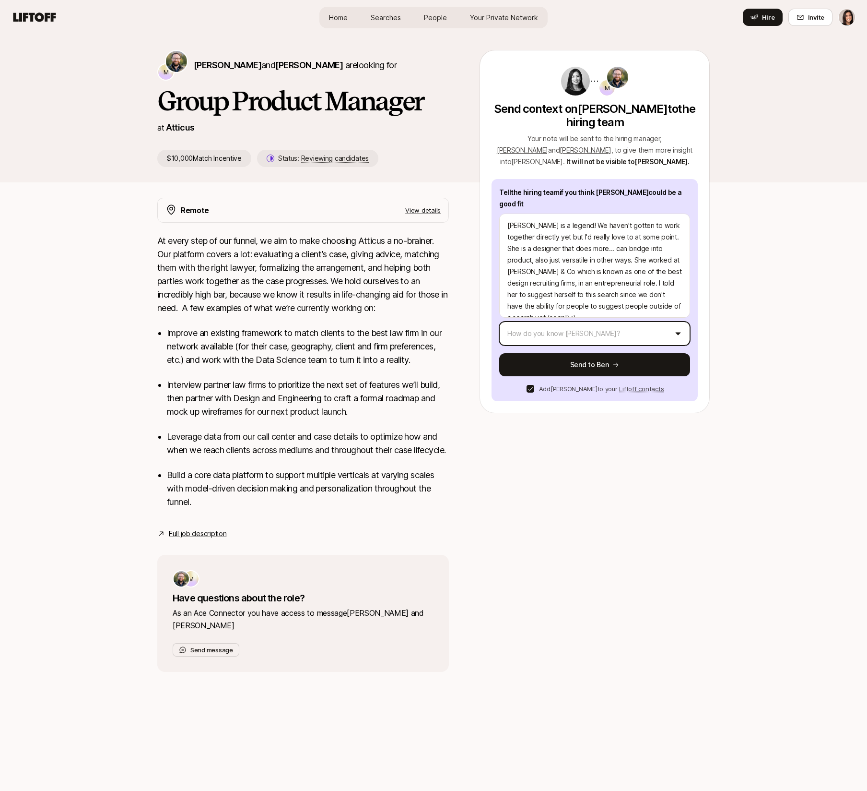
click at [672, 332] on html "Home Searches People Your Private Network Hire Home Searches People Your Privat…" at bounding box center [433, 395] width 867 height 791
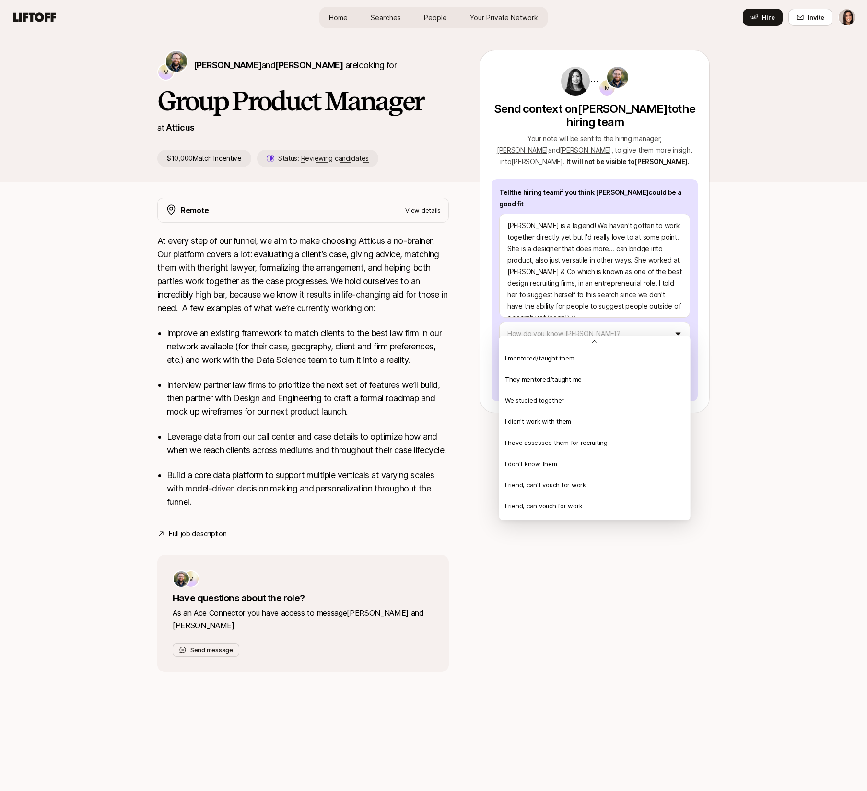
scroll to position [207, 0]
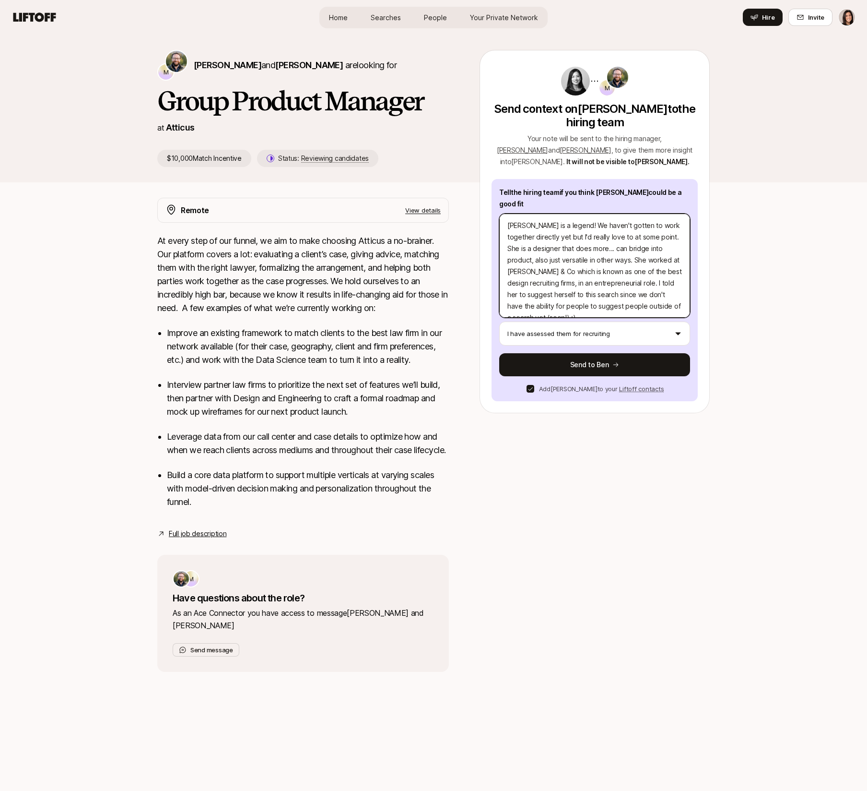
click at [609, 256] on textarea "[PERSON_NAME] is a legend! We haven't gotten to work together directly yet but …" at bounding box center [594, 266] width 191 height 104
click at [606, 276] on textarea "[PERSON_NAME] is a legend! We haven't gotten to work together directly yet but …" at bounding box center [594, 266] width 191 height 104
click at [597, 257] on textarea "[PERSON_NAME] is a legend! We haven't gotten to work together directly yet but …" at bounding box center [594, 266] width 191 height 104
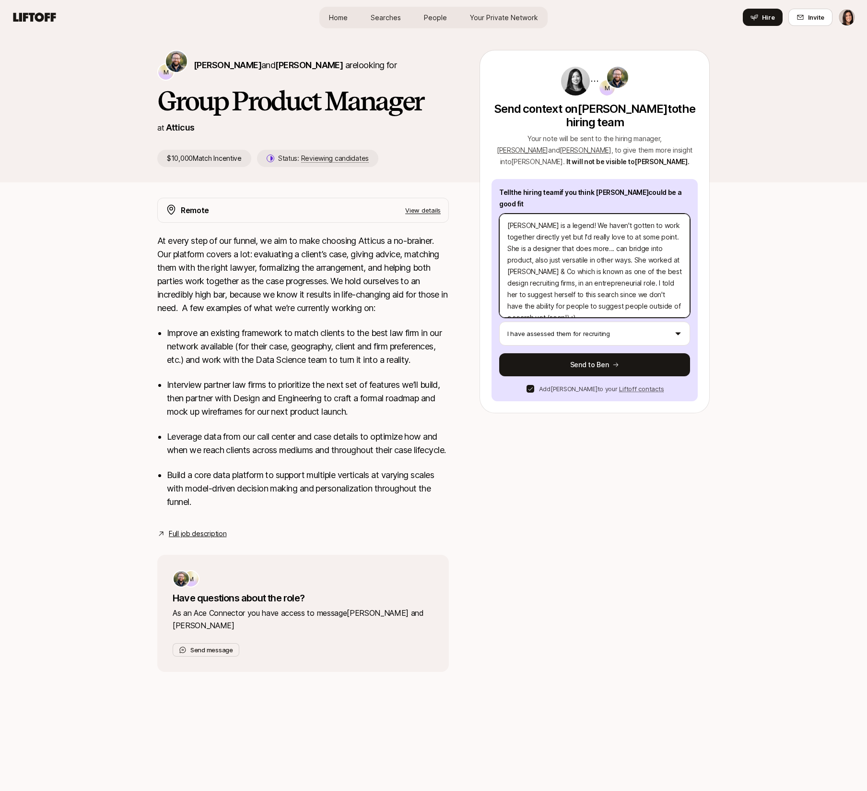
click at [536, 237] on textarea "[PERSON_NAME] is a legend! We haven't gotten to work together directly yet but …" at bounding box center [594, 266] width 191 height 104
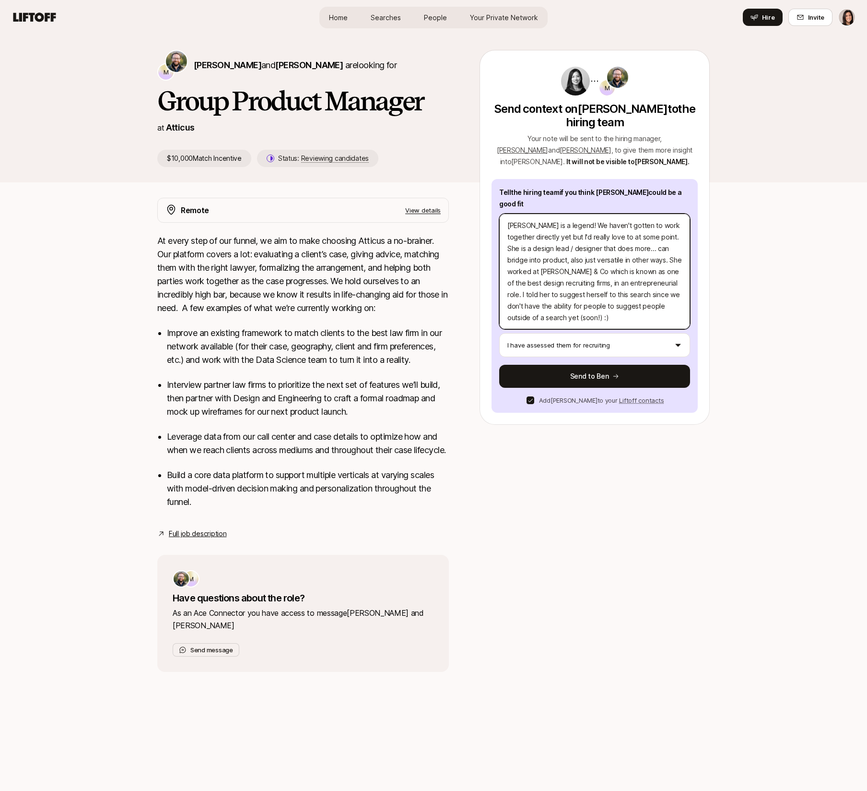
click at [622, 237] on textarea "[PERSON_NAME] is a legend! We haven't gotten to work together directly yet but …" at bounding box center [594, 272] width 191 height 116
drag, startPoint x: 628, startPoint y: 248, endPoint x: 547, endPoint y: 249, distance: 80.6
click at [547, 249] on textarea "[PERSON_NAME] is a legend! We haven't gotten to work together directly yet but …" at bounding box center [594, 272] width 191 height 116
click at [566, 249] on textarea "[PERSON_NAME] is a legend! We haven't gotten to work together directly yet but …" at bounding box center [594, 272] width 191 height 116
drag, startPoint x: 673, startPoint y: 249, endPoint x: 664, endPoint y: 249, distance: 8.6
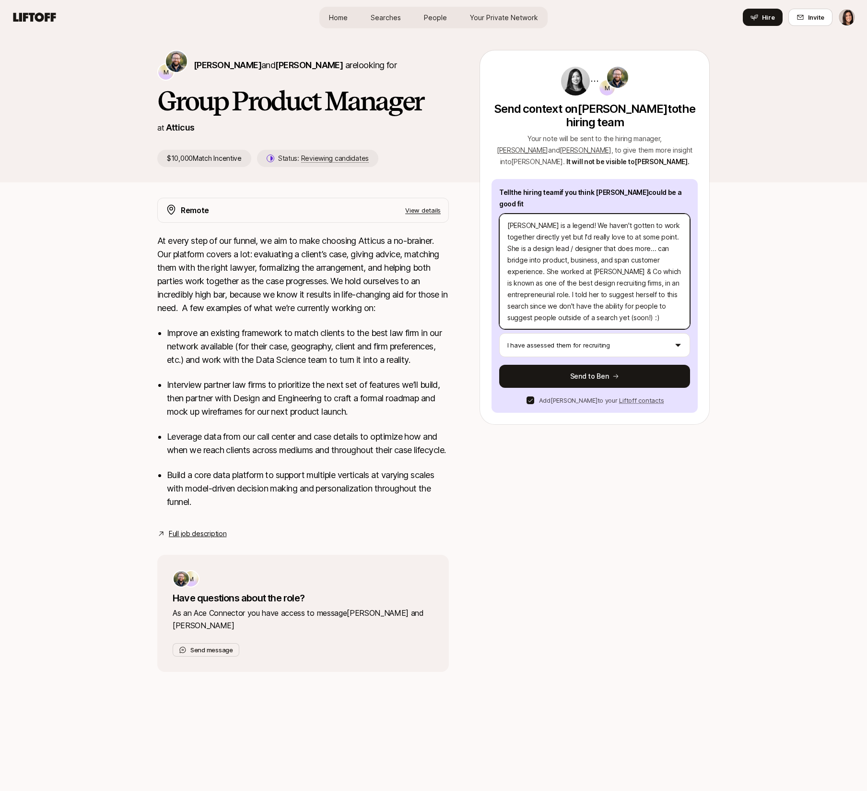
click at [664, 249] on textarea "[PERSON_NAME] is a legend! We haven't gotten to work together directly yet but …" at bounding box center [594, 272] width 191 height 116
click at [574, 275] on textarea "[PERSON_NAME] is a legend! We haven't gotten to work together directly yet but …" at bounding box center [594, 272] width 191 height 116
drag, startPoint x: 653, startPoint y: 272, endPoint x: 580, endPoint y: 275, distance: 72.5
click at [577, 272] on textarea "[PERSON_NAME] is a legend! We haven't gotten to work together directly yet but …" at bounding box center [594, 272] width 191 height 116
click at [590, 285] on textarea "[PERSON_NAME] is a legend! We haven't gotten to work together directly yet but …" at bounding box center [594, 272] width 191 height 116
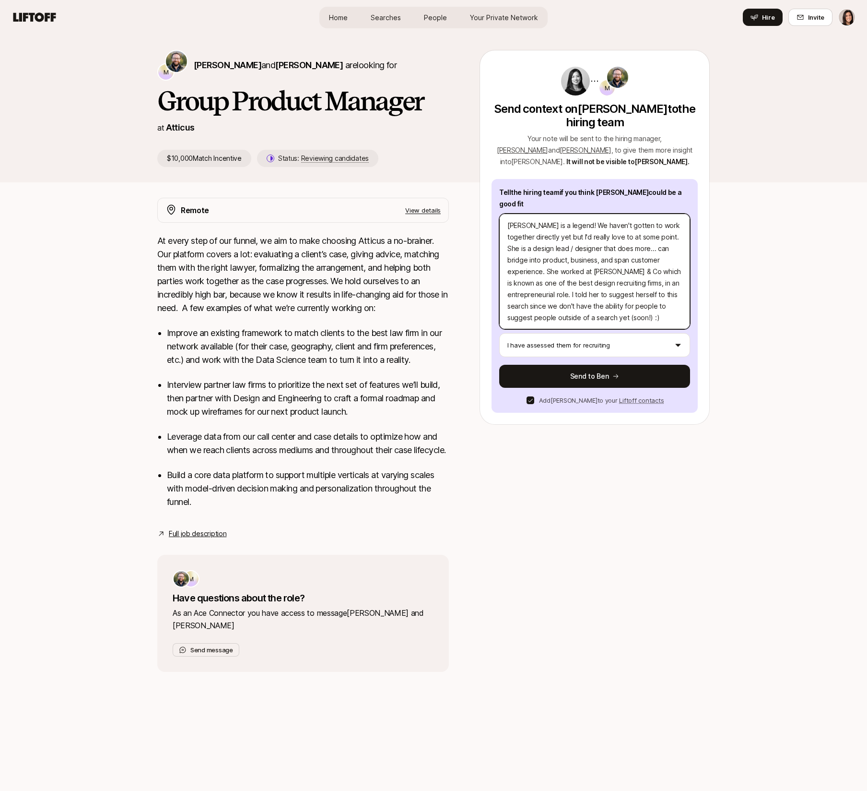
drag, startPoint x: 653, startPoint y: 273, endPoint x: 577, endPoint y: 273, distance: 76.3
click at [577, 273] on textarea "[PERSON_NAME] is a legend! We haven't gotten to work together directly yet but …" at bounding box center [594, 272] width 191 height 116
drag, startPoint x: 668, startPoint y: 272, endPoint x: 577, endPoint y: 272, distance: 91.6
click at [577, 272] on textarea "[PERSON_NAME] is a legend! We haven't gotten to work together directly yet but …" at bounding box center [594, 272] width 191 height 116
click at [606, 301] on textarea "[PERSON_NAME] is a legend! We haven't gotten to work together directly yet but …" at bounding box center [594, 272] width 191 height 116
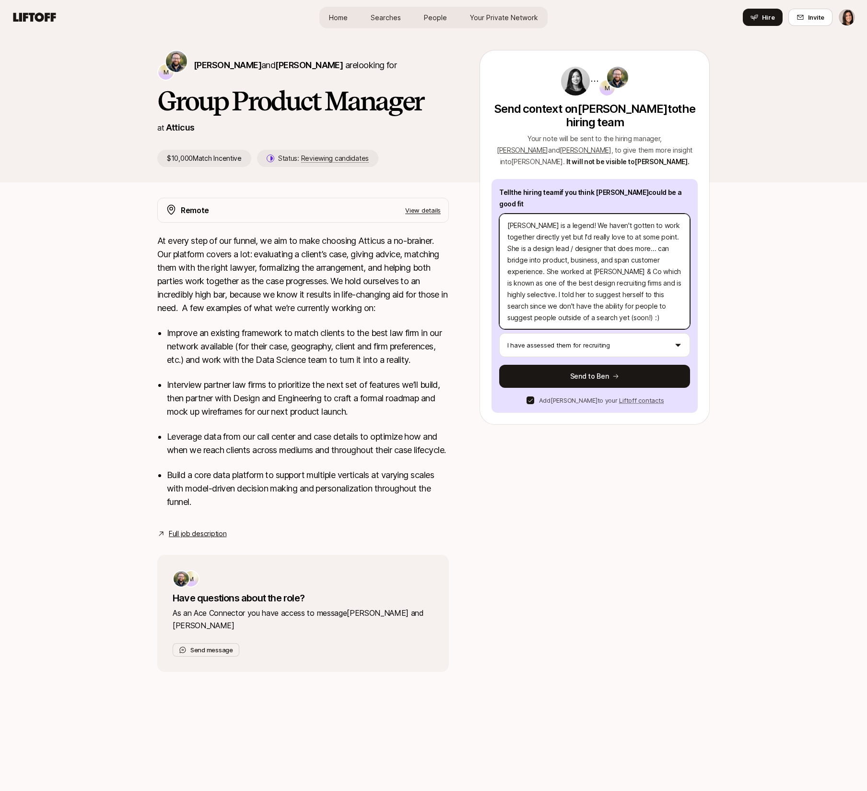
drag, startPoint x: 558, startPoint y: 306, endPoint x: 503, endPoint y: 205, distance: 114.6
click at [503, 214] on textarea "[PERSON_NAME] is a legend! We haven't gotten to work together directly yet but …" at bounding box center [594, 272] width 191 height 116
click at [585, 309] on textarea "[PERSON_NAME] is a legend! We haven't gotten to work together directly yet but …" at bounding box center [594, 272] width 191 height 116
click at [634, 300] on textarea "[PERSON_NAME] is a legend! We haven't gotten to work together directly yet but …" at bounding box center [594, 272] width 191 height 116
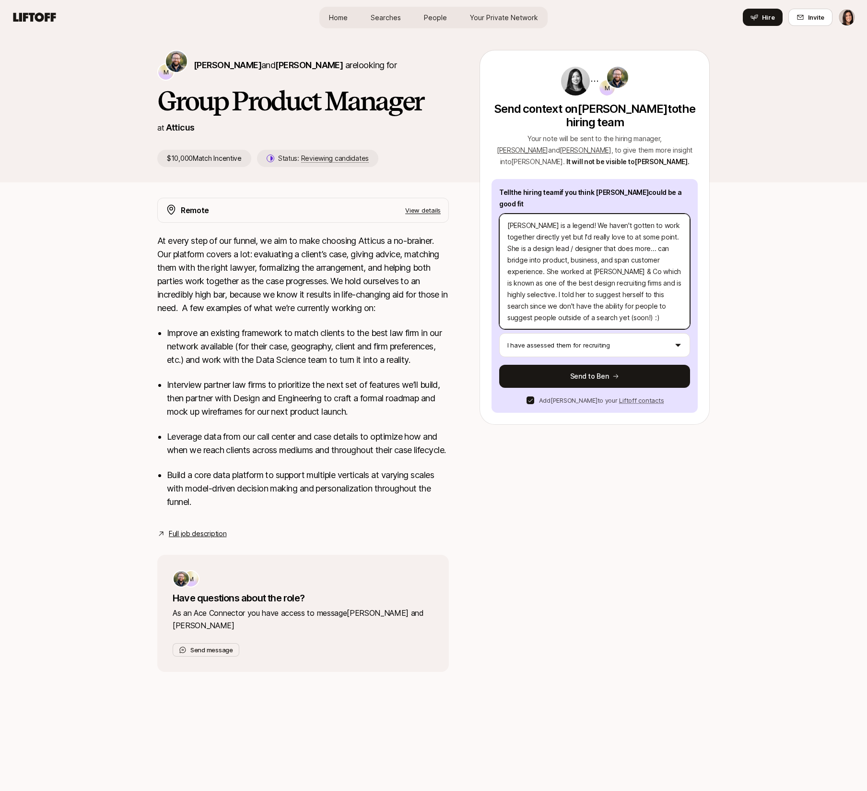
click at [634, 300] on textarea "[PERSON_NAME] is a legend! We haven't gotten to work together directly yet but …" at bounding box center [594, 272] width 191 height 116
click at [630, 308] on textarea "[PERSON_NAME] is a legend! We haven't gotten to work together directly yet but …" at bounding box center [594, 272] width 191 height 116
click at [550, 395] on div "Add [PERSON_NAME] to your Liftoff contacts" at bounding box center [594, 400] width 191 height 10
click at [535, 396] on button "button" at bounding box center [531, 400] width 8 height 8
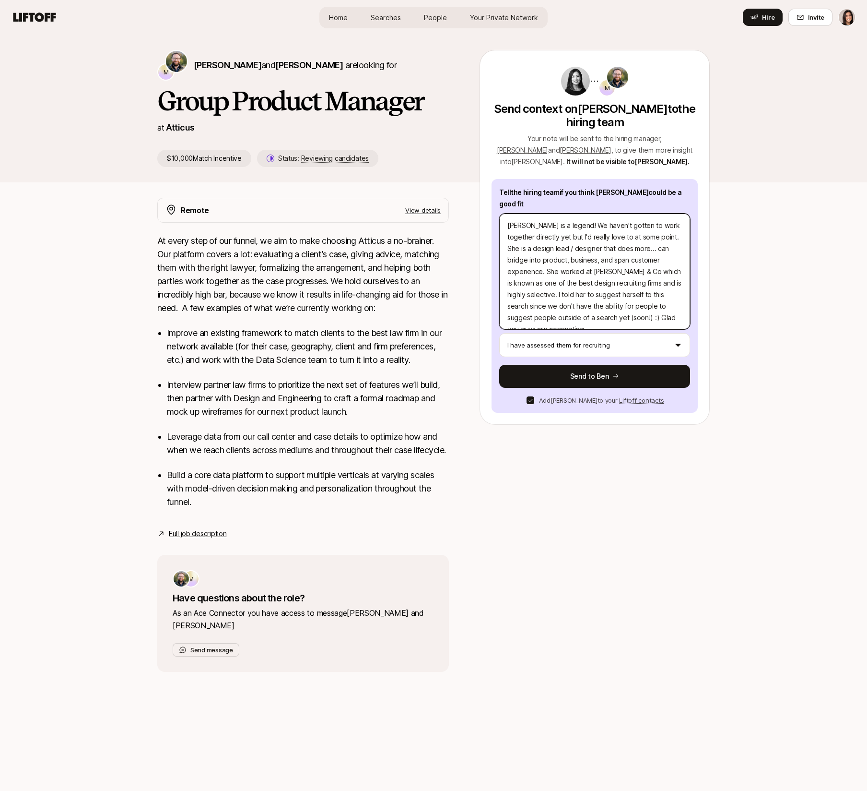
click at [578, 243] on textarea "[PERSON_NAME] is a legend! We haven't gotten to work together directly yet but …" at bounding box center [594, 272] width 191 height 116
click at [576, 260] on textarea "[PERSON_NAME] is a legend! We haven't gotten to work together directly yet but …" at bounding box center [594, 272] width 191 height 116
drag, startPoint x: 643, startPoint y: 226, endPoint x: 558, endPoint y: 226, distance: 84.4
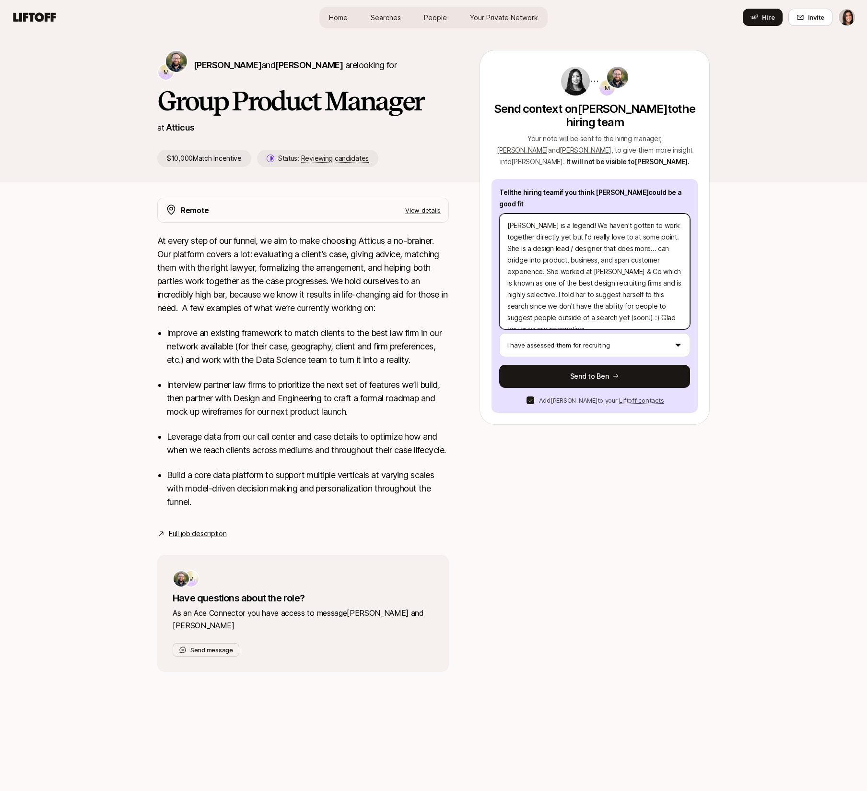
click at [558, 226] on textarea "[PERSON_NAME] is a legend! We haven't gotten to work together directly yet but …" at bounding box center [594, 272] width 191 height 116
click at [566, 278] on textarea "[PERSON_NAME] is a legend! We haven't gotten to work together directly yet but …" at bounding box center [594, 272] width 191 height 116
click at [566, 286] on textarea "[PERSON_NAME] is a legend! We haven't gotten to work together directly yet but …" at bounding box center [594, 272] width 191 height 116
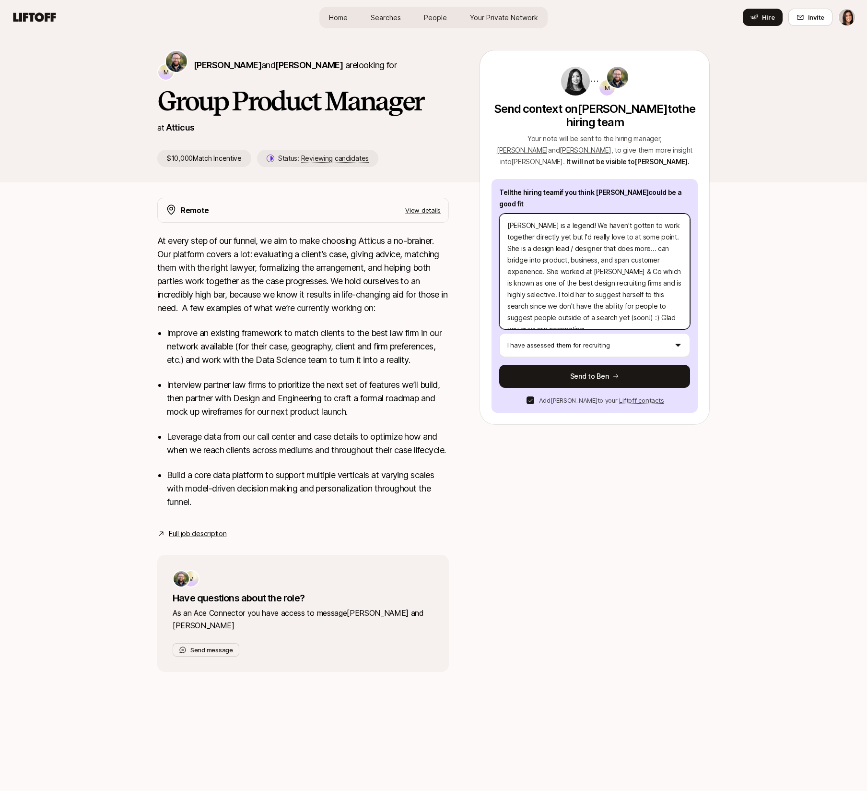
click at [561, 273] on textarea "[PERSON_NAME] is a legend! We haven't gotten to work together directly yet but …" at bounding box center [594, 272] width 191 height 116
click at [560, 277] on textarea "[PERSON_NAME] is a legend! We haven't gotten to work together directly yet but …" at bounding box center [594, 272] width 191 height 116
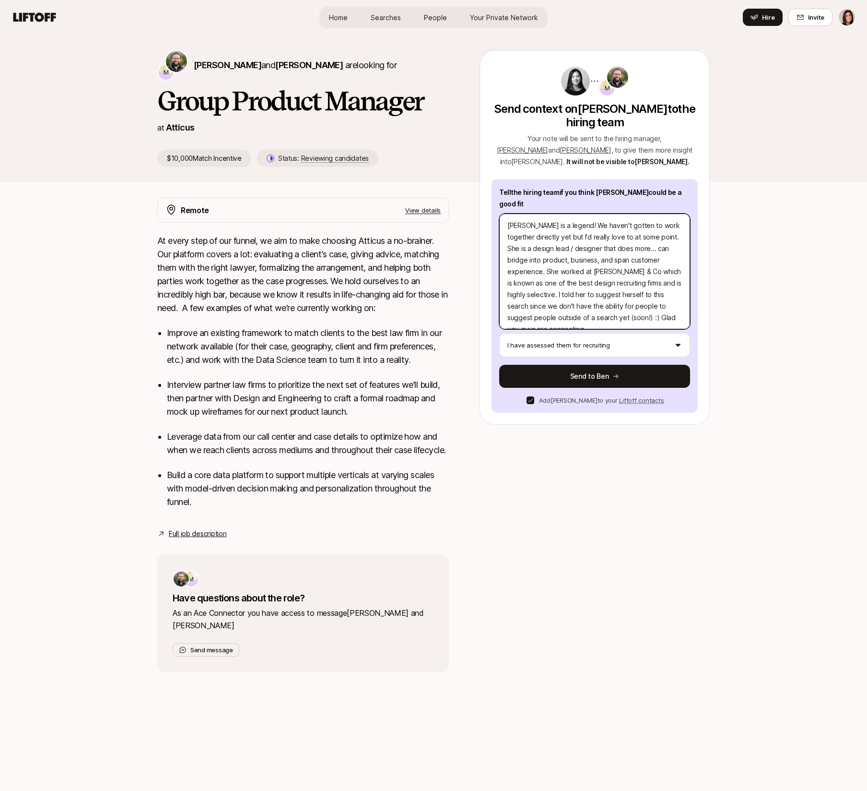
click at [560, 277] on textarea "[PERSON_NAME] is a legend! We haven't gotten to work together directly yet but …" at bounding box center [594, 272] width 191 height 116
click at [560, 284] on textarea "[PERSON_NAME] is a legend! We haven't gotten to work together directly yet but …" at bounding box center [594, 272] width 191 height 116
click at [660, 249] on textarea "[PERSON_NAME] is a legend! We haven't gotten to work together directly yet but …" at bounding box center [594, 272] width 191 height 116
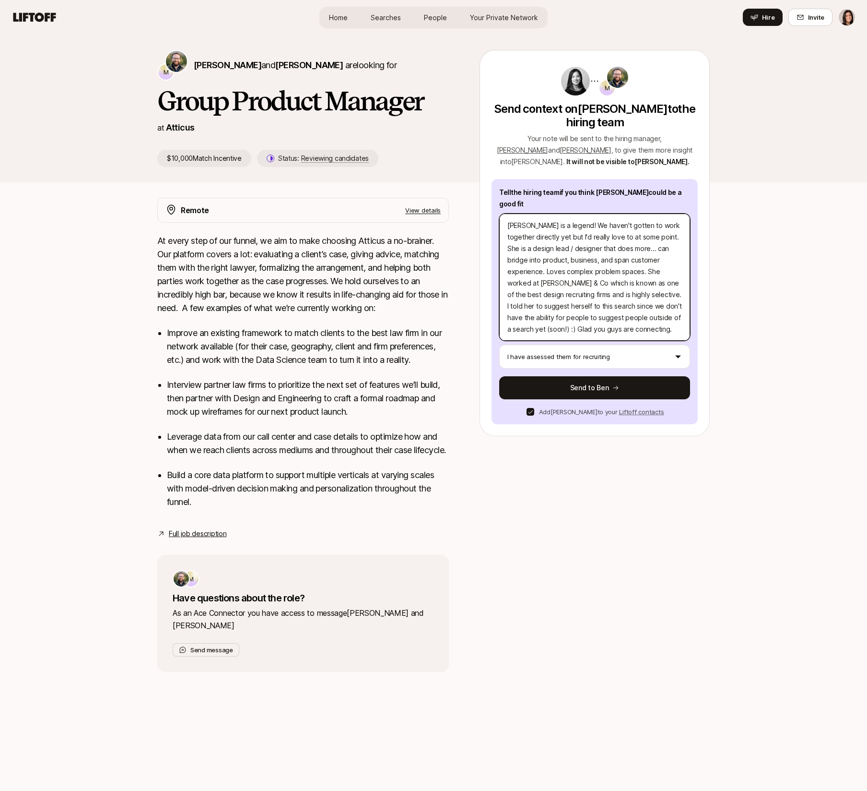
click at [533, 260] on textarea "[PERSON_NAME] is a legend! We haven't gotten to work together directly yet but …" at bounding box center [594, 277] width 191 height 127
click at [558, 274] on textarea "[PERSON_NAME] is a legend! We haven't gotten to work together directly yet but …" at bounding box center [594, 277] width 191 height 127
click at [563, 297] on textarea "[PERSON_NAME] is a legend! We haven't gotten to work together directly yet but …" at bounding box center [594, 277] width 191 height 127
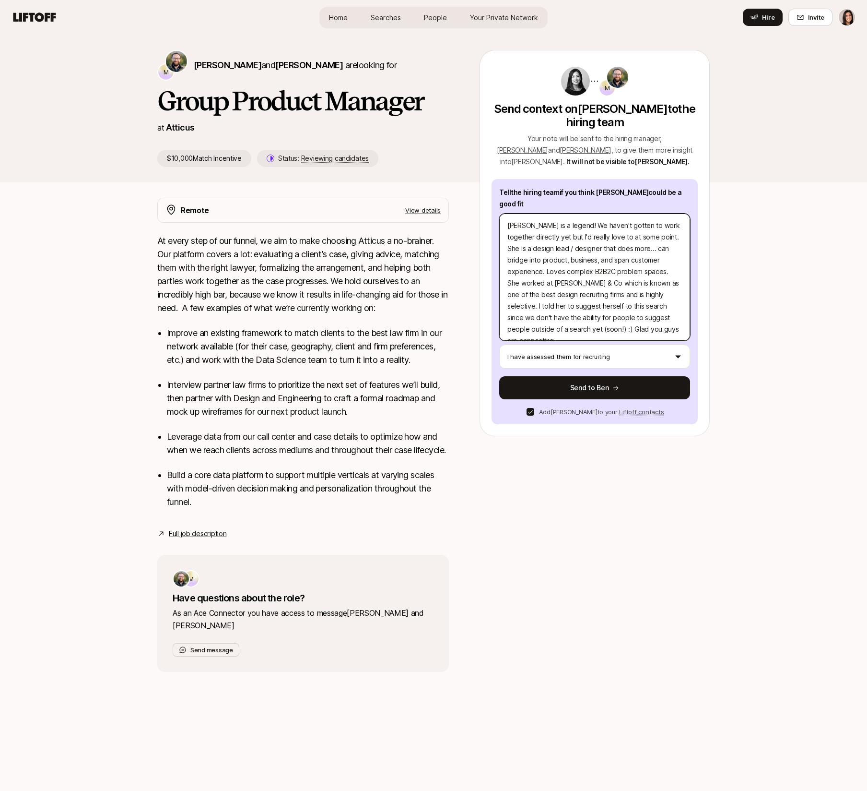
click at [567, 285] on textarea "[PERSON_NAME] is a legend! We haven't gotten to work together directly yet but …" at bounding box center [594, 277] width 191 height 127
click at [567, 300] on textarea "[PERSON_NAME] is a legend! We haven't gotten to work together directly yet but …" at bounding box center [594, 277] width 191 height 127
drag, startPoint x: 589, startPoint y: 283, endPoint x: 527, endPoint y: 284, distance: 62.4
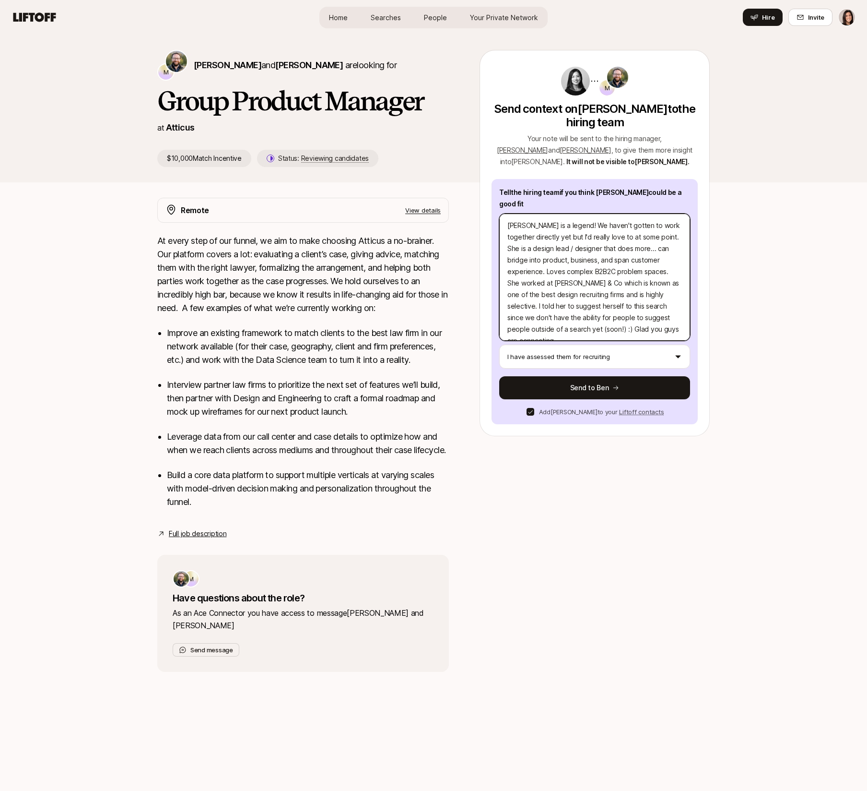
click at [527, 284] on textarea "[PERSON_NAME] is a legend! We haven't gotten to work together directly yet but …" at bounding box center [594, 277] width 191 height 127
click at [546, 281] on textarea "[PERSON_NAME] is a legend! We haven't gotten to work together directly yet but …" at bounding box center [594, 277] width 191 height 127
click at [550, 296] on textarea "[PERSON_NAME] is a legend! We haven't gotten to work together directly yet but …" at bounding box center [594, 277] width 191 height 127
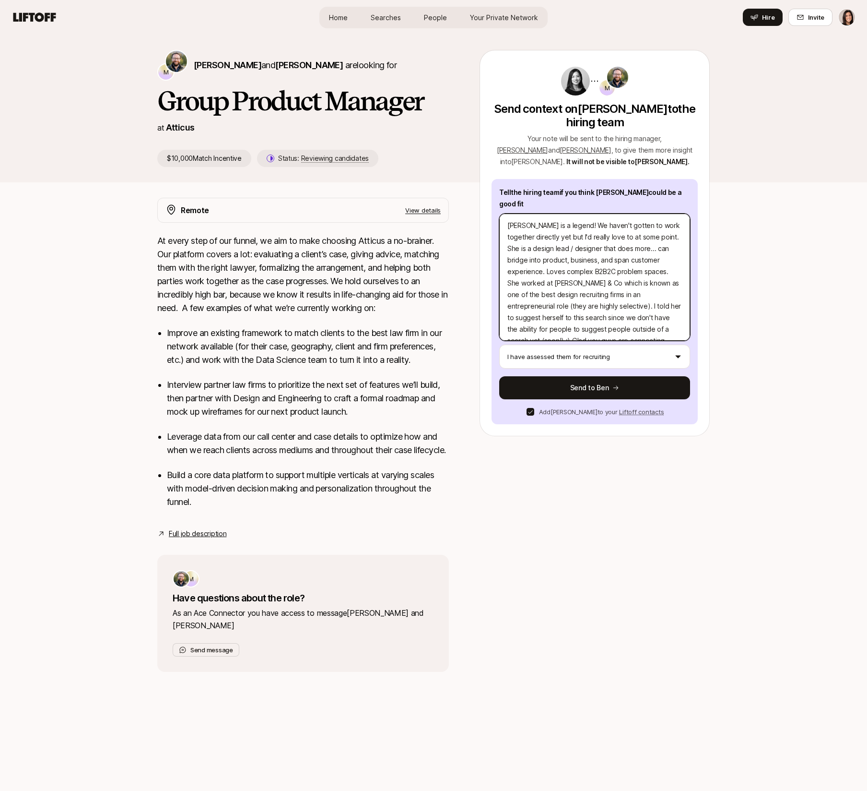
click at [570, 319] on textarea "[PERSON_NAME] is a legend! We haven't gotten to work together directly yet but …" at bounding box center [594, 277] width 191 height 127
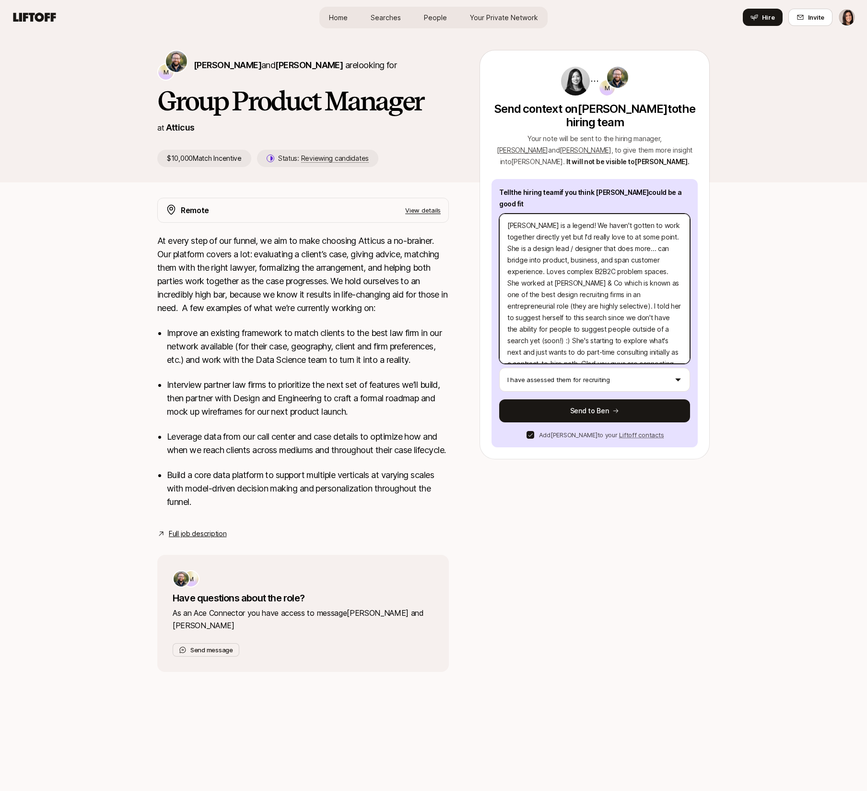
click at [658, 330] on textarea "[PERSON_NAME] is a legend! We haven't gotten to work together directly yet but …" at bounding box center [594, 289] width 191 height 150
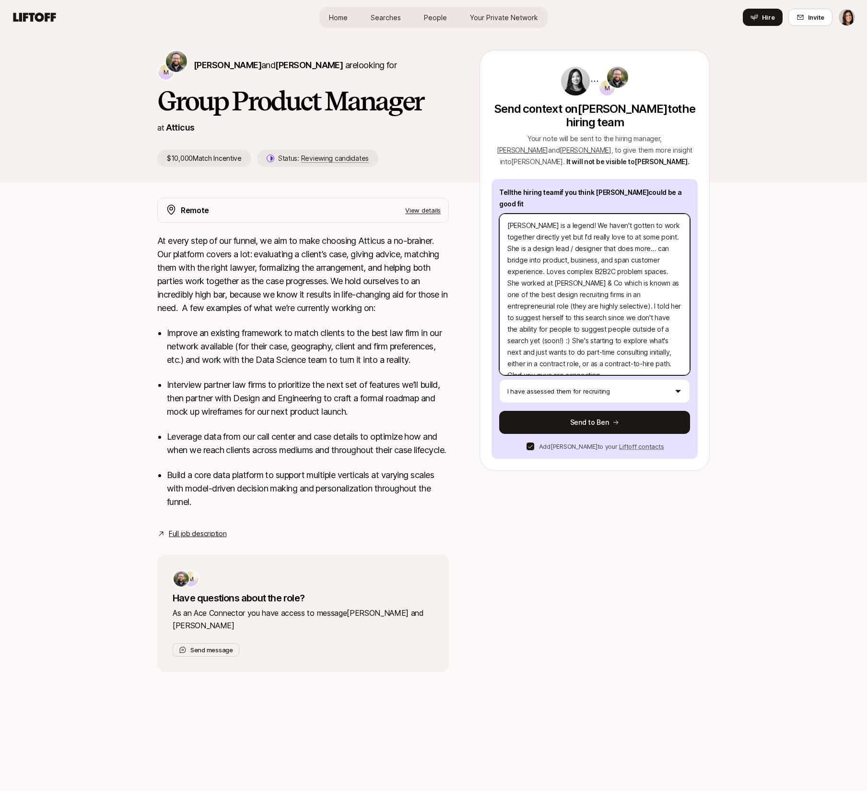
click at [648, 342] on textarea "[PERSON_NAME] is a legend! We haven't gotten to work together directly yet but …" at bounding box center [594, 295] width 191 height 162
click at [622, 330] on textarea "[PERSON_NAME] is a legend! We haven't gotten to work together directly yet but …" at bounding box center [594, 295] width 191 height 162
click at [623, 344] on textarea "[PERSON_NAME] is a legend! We haven't gotten to work together directly yet but …" at bounding box center [594, 295] width 191 height 162
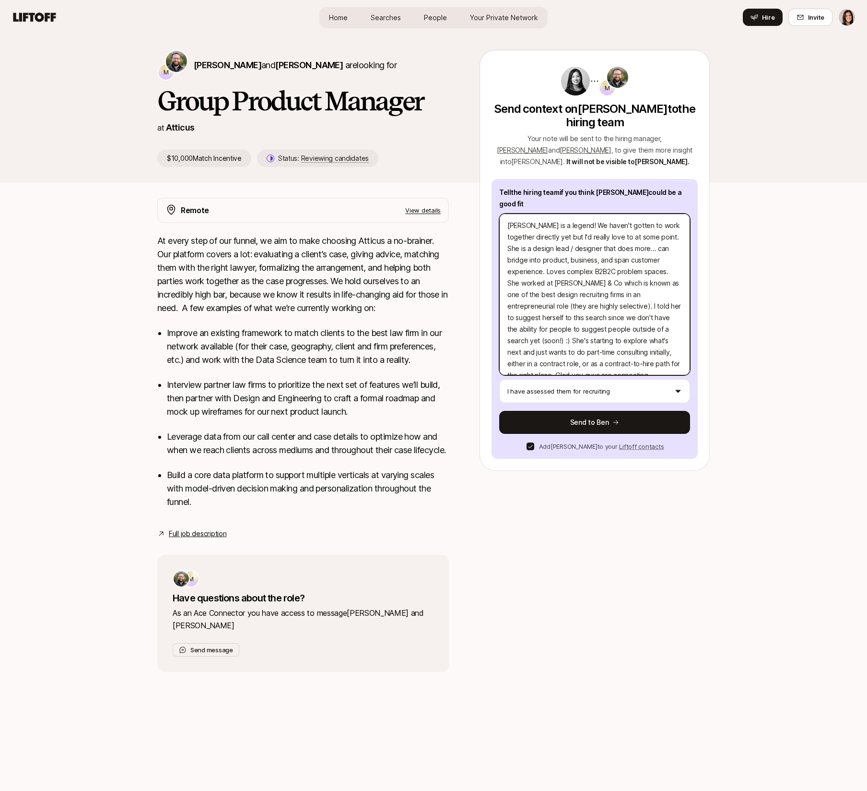
click at [623, 344] on textarea "[PERSON_NAME] is a legend! We haven't gotten to work together directly yet but …" at bounding box center [594, 295] width 191 height 162
click at [625, 347] on textarea "[PERSON_NAME] is a legend! We haven't gotten to work together directly yet but …" at bounding box center [594, 295] width 191 height 162
click at [621, 336] on textarea "[PERSON_NAME] is a legend! We haven't gotten to work together directly yet but …" at bounding box center [594, 295] width 191 height 162
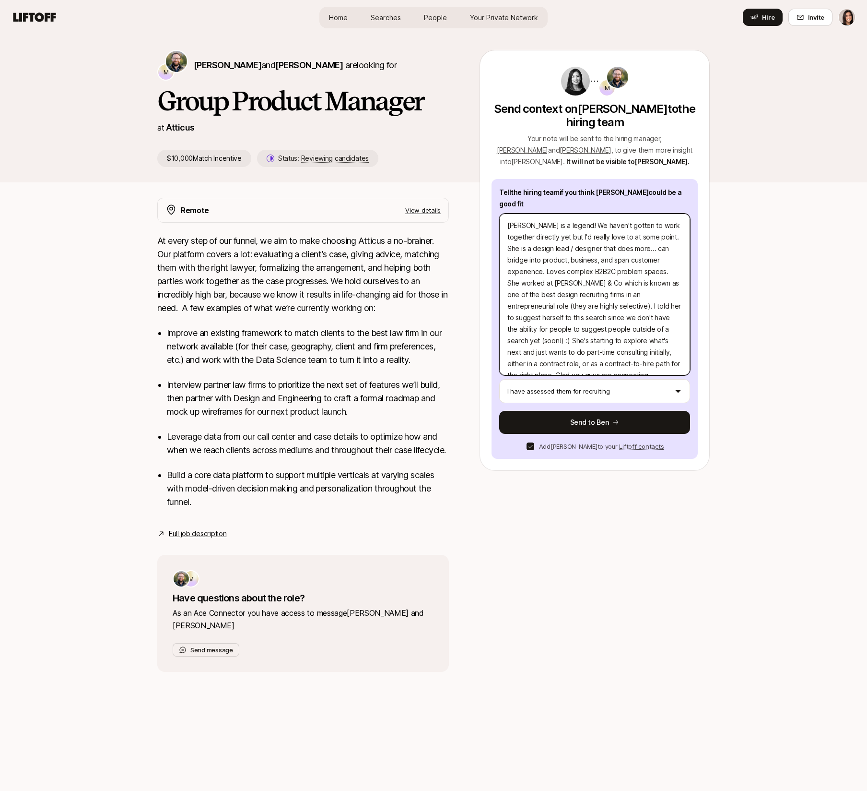
click at [621, 336] on textarea "[PERSON_NAME] is a legend! We haven't gotten to work together directly yet but …" at bounding box center [594, 295] width 191 height 162
click at [594, 300] on textarea "[PERSON_NAME] is a legend! We haven't gotten to work together directly yet but …" at bounding box center [594, 295] width 191 height 162
click at [545, 251] on textarea "[PERSON_NAME] is a legend! We haven't gotten to work together directly yet but …" at bounding box center [594, 295] width 191 height 162
click at [555, 261] on textarea "[PERSON_NAME] is a legend! We haven't gotten to work together directly yet but …" at bounding box center [594, 295] width 191 height 162
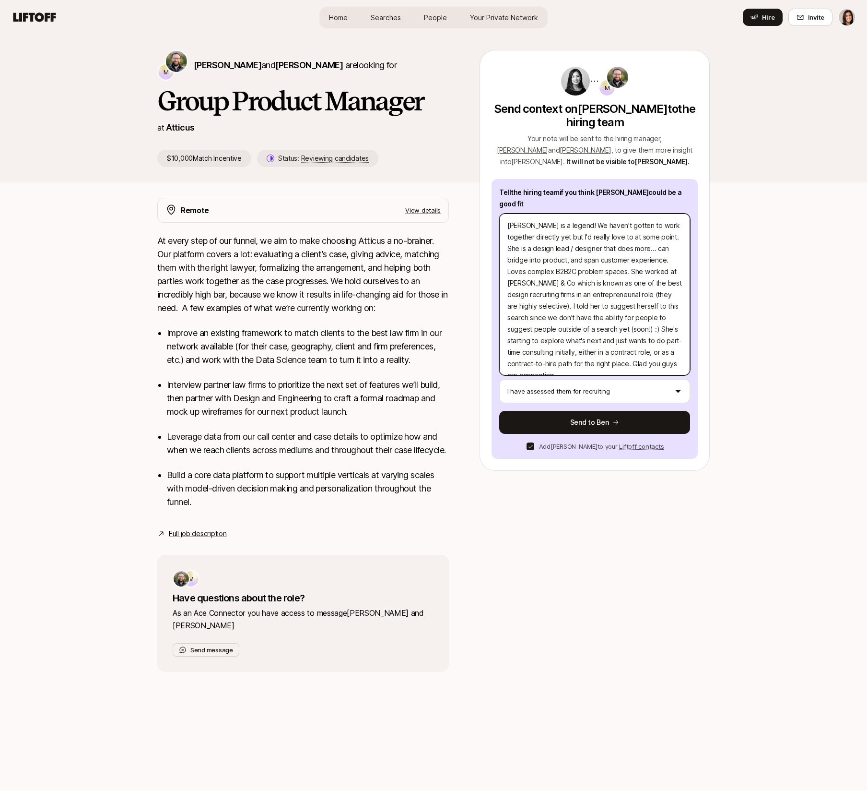
click at [555, 261] on textarea "[PERSON_NAME] is a legend! We haven't gotten to work together directly yet but …" at bounding box center [594, 295] width 191 height 162
click at [560, 320] on textarea "[PERSON_NAME] is a legend! We haven't gotten to work together directly yet but …" at bounding box center [594, 295] width 191 height 162
drag, startPoint x: 593, startPoint y: 262, endPoint x: 585, endPoint y: 262, distance: 8.2
click at [585, 262] on textarea "[PERSON_NAME] is a legend! We haven't gotten to work together directly yet but …" at bounding box center [594, 295] width 191 height 162
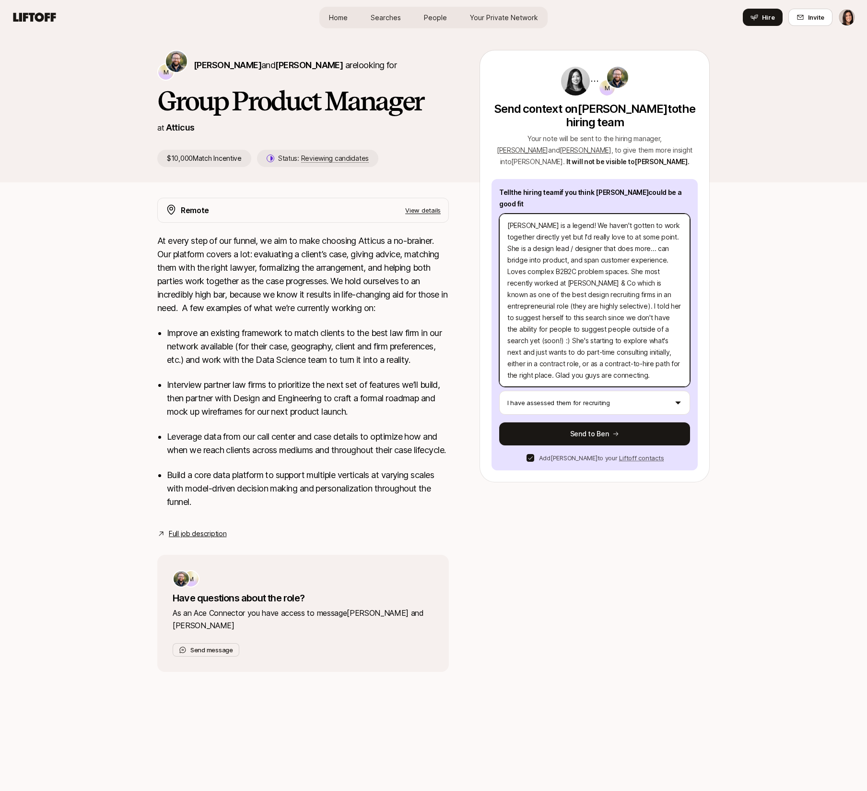
click at [580, 297] on textarea "[PERSON_NAME] is a legend! We haven't gotten to work together directly yet but …" at bounding box center [594, 300] width 191 height 173
click at [586, 333] on textarea "[PERSON_NAME] is a legend! We haven't gotten to work together directly yet but …" at bounding box center [594, 300] width 191 height 173
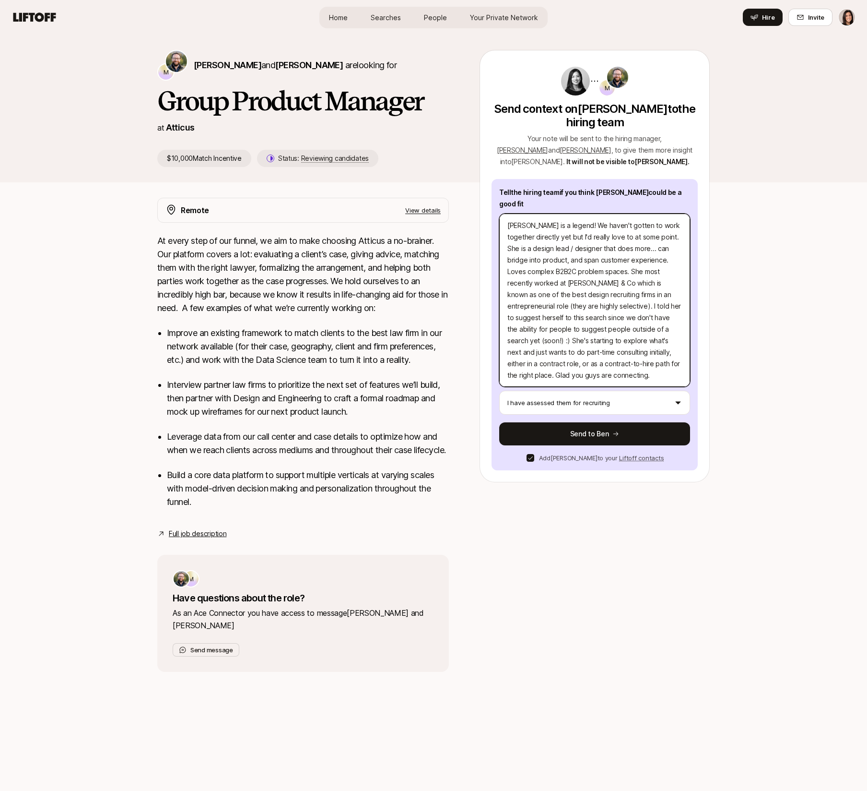
click at [586, 333] on textarea "[PERSON_NAME] is a legend! We haven't gotten to work together directly yet but …" at bounding box center [594, 300] width 191 height 173
click at [585, 347] on textarea "[PERSON_NAME] is a legend! We haven't gotten to work together directly yet but …" at bounding box center [594, 300] width 191 height 173
click at [585, 356] on textarea "[PERSON_NAME] is a legend! We haven't gotten to work together directly yet but …" at bounding box center [594, 300] width 191 height 173
click at [584, 352] on textarea "[PERSON_NAME] is a legend! We haven't gotten to work together directly yet but …" at bounding box center [594, 300] width 191 height 173
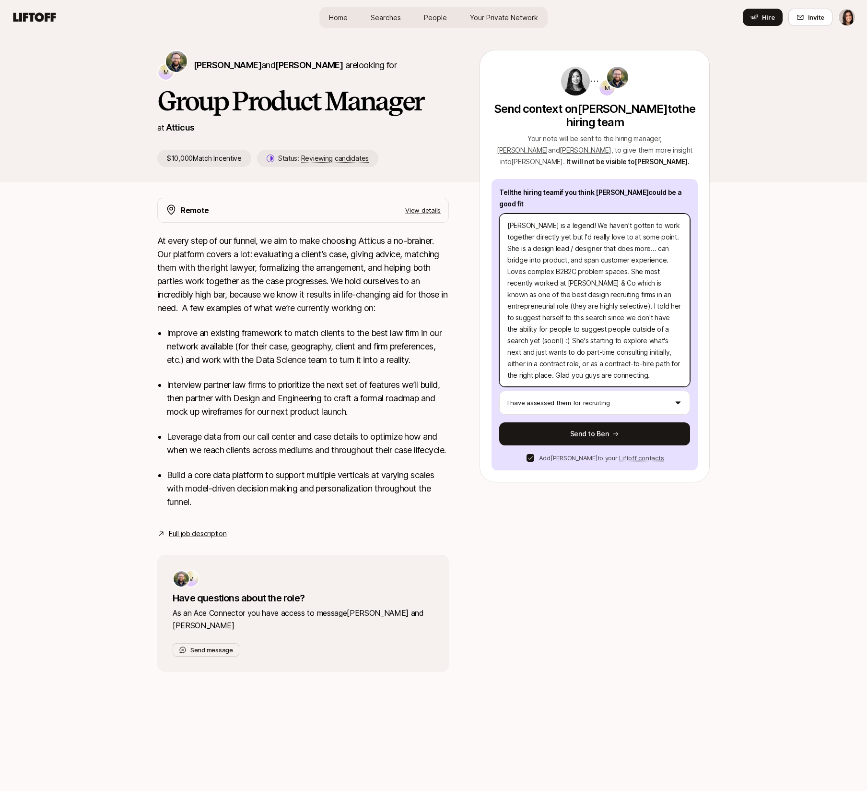
click at [584, 352] on textarea "[PERSON_NAME] is a legend! We haven't gotten to work together directly yet but …" at bounding box center [594, 300] width 191 height 173
click at [584, 362] on textarea "[PERSON_NAME] is a legend! We haven't gotten to work together directly yet but …" at bounding box center [594, 300] width 191 height 173
click at [630, 319] on textarea "[PERSON_NAME] is a legend! We haven't gotten to work together directly yet but …" at bounding box center [594, 300] width 191 height 173
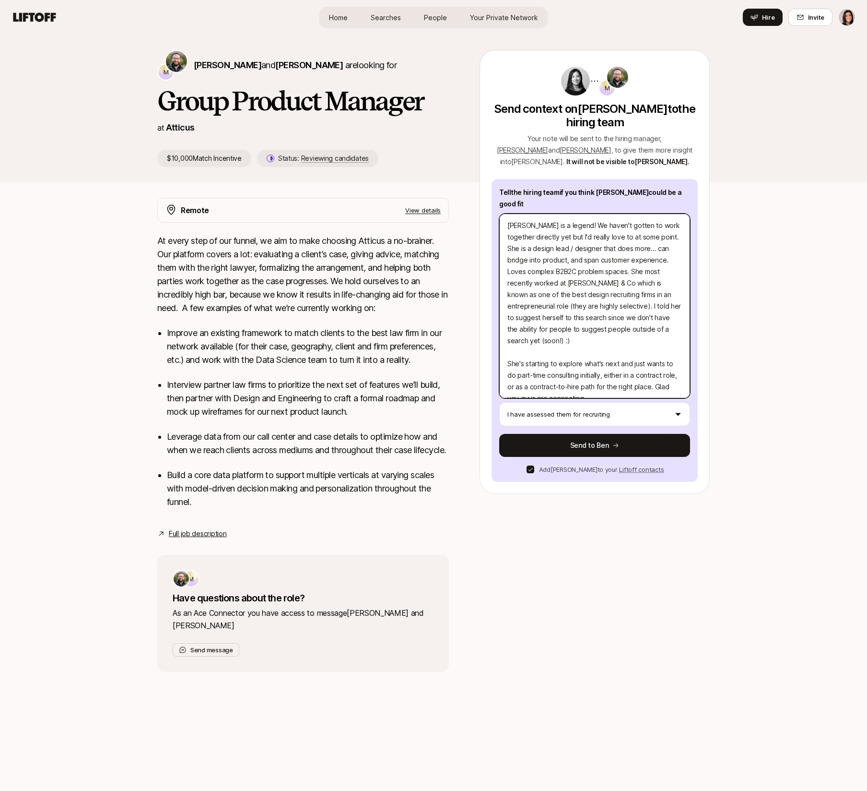
click at [599, 374] on textarea "[PERSON_NAME] is a legend! We haven't gotten to work together directly yet but …" at bounding box center [594, 306] width 191 height 185
drag, startPoint x: 586, startPoint y: 363, endPoint x: 571, endPoint y: 363, distance: 14.4
click at [571, 363] on textarea "[PERSON_NAME] is a legend! We haven't gotten to work together directly yet but …" at bounding box center [594, 306] width 191 height 185
drag, startPoint x: 513, startPoint y: 363, endPoint x: 500, endPoint y: 363, distance: 12.5
click at [501, 363] on textarea "[PERSON_NAME] is a legend! We haven't gotten to work together directly yet but …" at bounding box center [594, 306] width 191 height 185
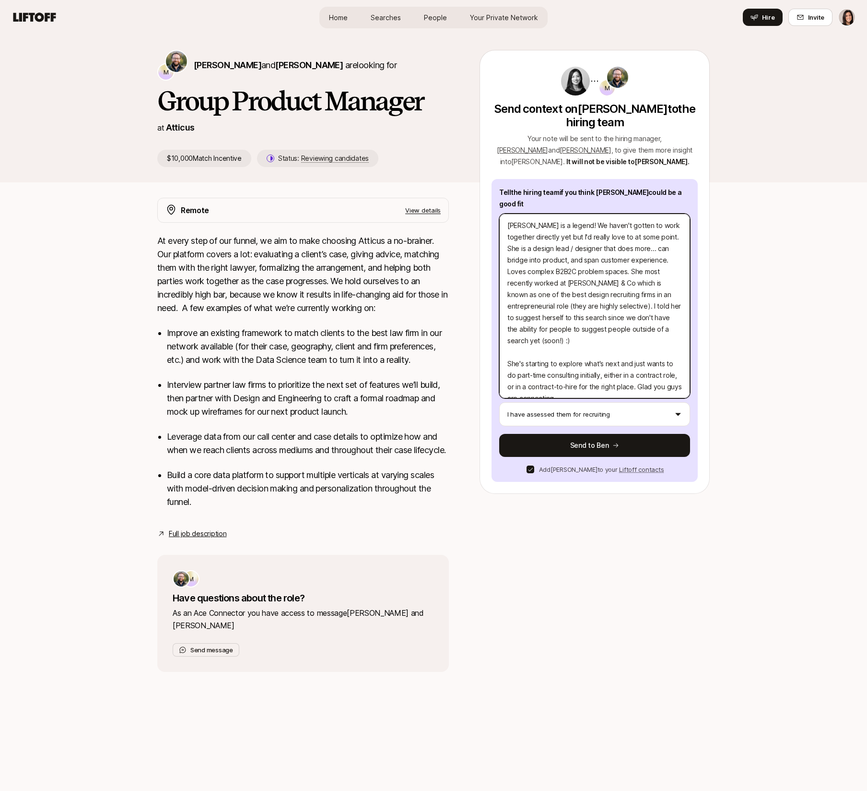
click at [561, 366] on textarea "[PERSON_NAME] is a legend! We haven't gotten to work together directly yet but …" at bounding box center [594, 306] width 191 height 185
click at [599, 380] on textarea "[PERSON_NAME] is a legend! We haven't gotten to work together directly yet but …" at bounding box center [594, 306] width 191 height 185
drag, startPoint x: 592, startPoint y: 380, endPoint x: 479, endPoint y: 204, distance: 209.5
click at [479, 204] on div "M [PERSON_NAME] and [PERSON_NAME] are looking for Group Product Manager at Atti…" at bounding box center [433, 365] width 867 height 660
drag, startPoint x: 553, startPoint y: 436, endPoint x: 563, endPoint y: 325, distance: 111.3
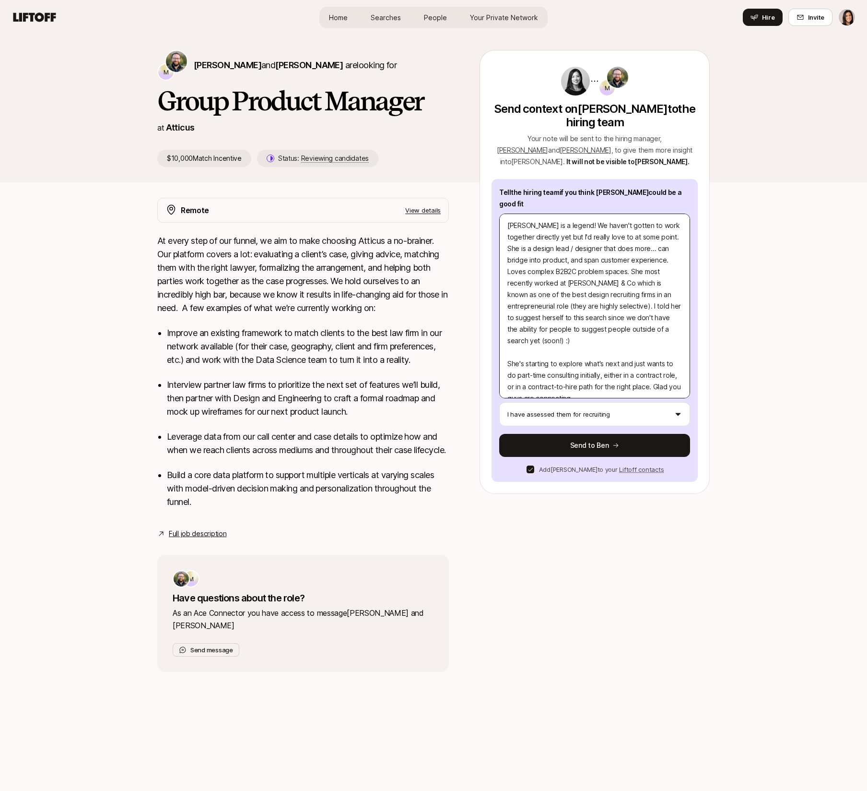
click at [563, 325] on div "Tell the hiring team if you think [PERSON_NAME] could be a good fit [PERSON_NAM…" at bounding box center [595, 330] width 206 height 303
click at [563, 325] on textarea "[PERSON_NAME] is a legend! We haven't gotten to work together directly yet but …" at bounding box center [594, 306] width 191 height 185
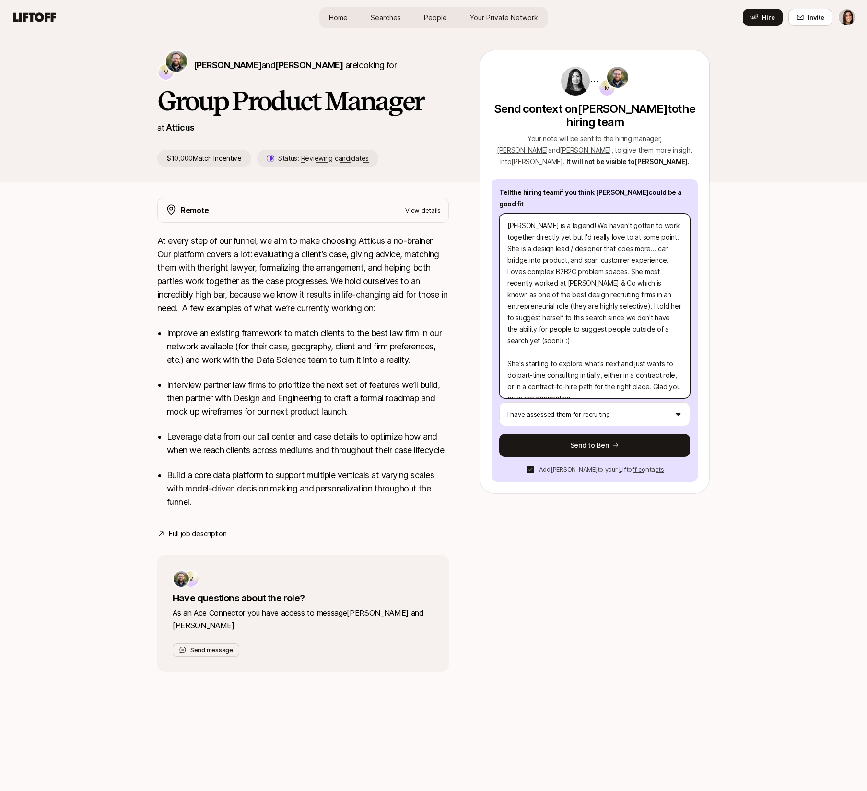
click at [565, 357] on textarea "[PERSON_NAME] is a legend! We haven't gotten to work together directly yet but …" at bounding box center [594, 306] width 191 height 185
drag, startPoint x: 572, startPoint y: 373, endPoint x: 482, endPoint y: 184, distance: 209.7
click at [482, 184] on div "M Send context on [PERSON_NAME] to the hiring team Your note will be sent to th…" at bounding box center [595, 272] width 230 height 444
click at [550, 307] on textarea "[PERSON_NAME] is a legend! We haven't gotten to work together directly yet but …" at bounding box center [594, 306] width 191 height 185
click at [554, 284] on textarea "[PERSON_NAME] is a legend! We haven't gotten to work together directly yet but …" at bounding box center [594, 306] width 191 height 185
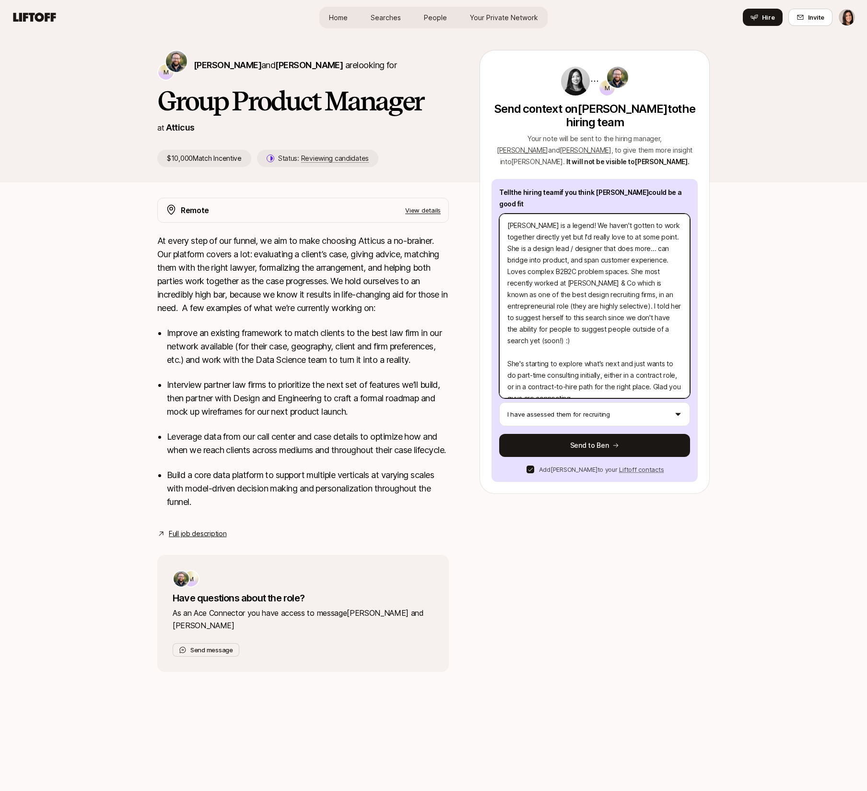
drag, startPoint x: 583, startPoint y: 378, endPoint x: 505, endPoint y: 197, distance: 197.1
click at [505, 196] on div "Tell the hiring team if you think [PERSON_NAME] could be a good fit [PERSON_NAM…" at bounding box center [595, 330] width 206 height 303
click at [571, 281] on textarea "[PERSON_NAME] is a legend! We haven't gotten to work together directly yet but …" at bounding box center [594, 306] width 191 height 185
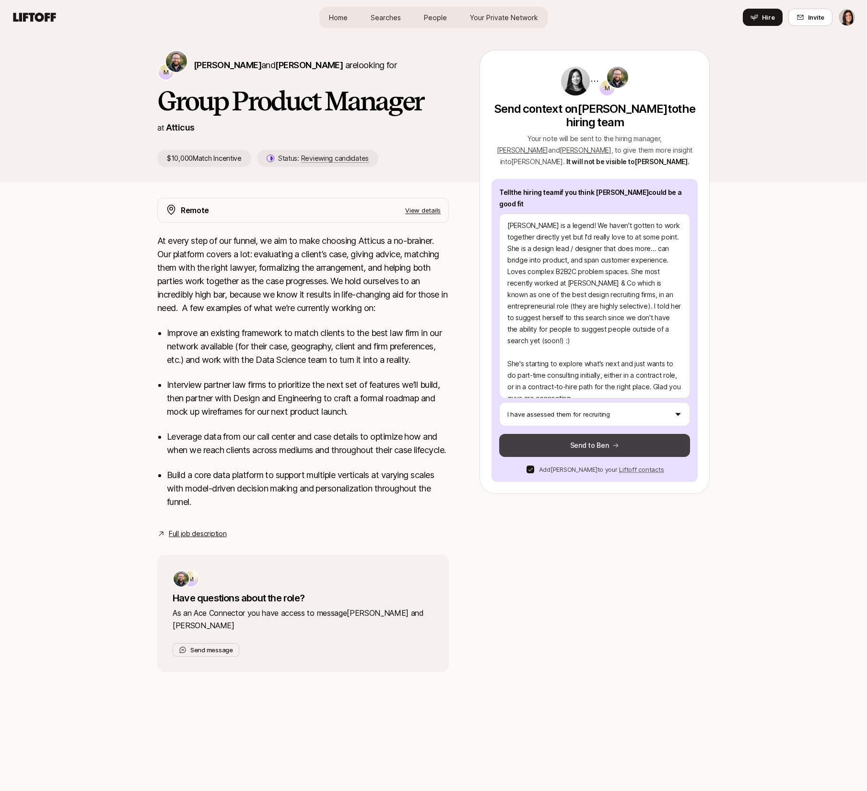
click at [584, 436] on button "Send to Ben" at bounding box center [594, 445] width 191 height 23
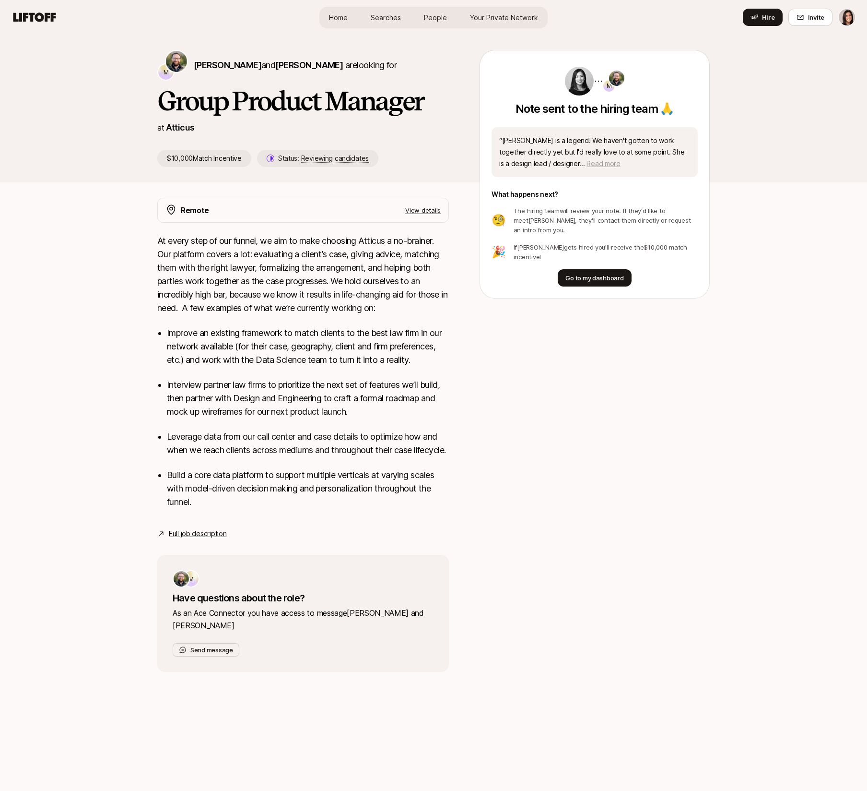
click at [587, 166] on span "Read more" at bounding box center [604, 163] width 34 height 8
